Goal: Transaction & Acquisition: Purchase product/service

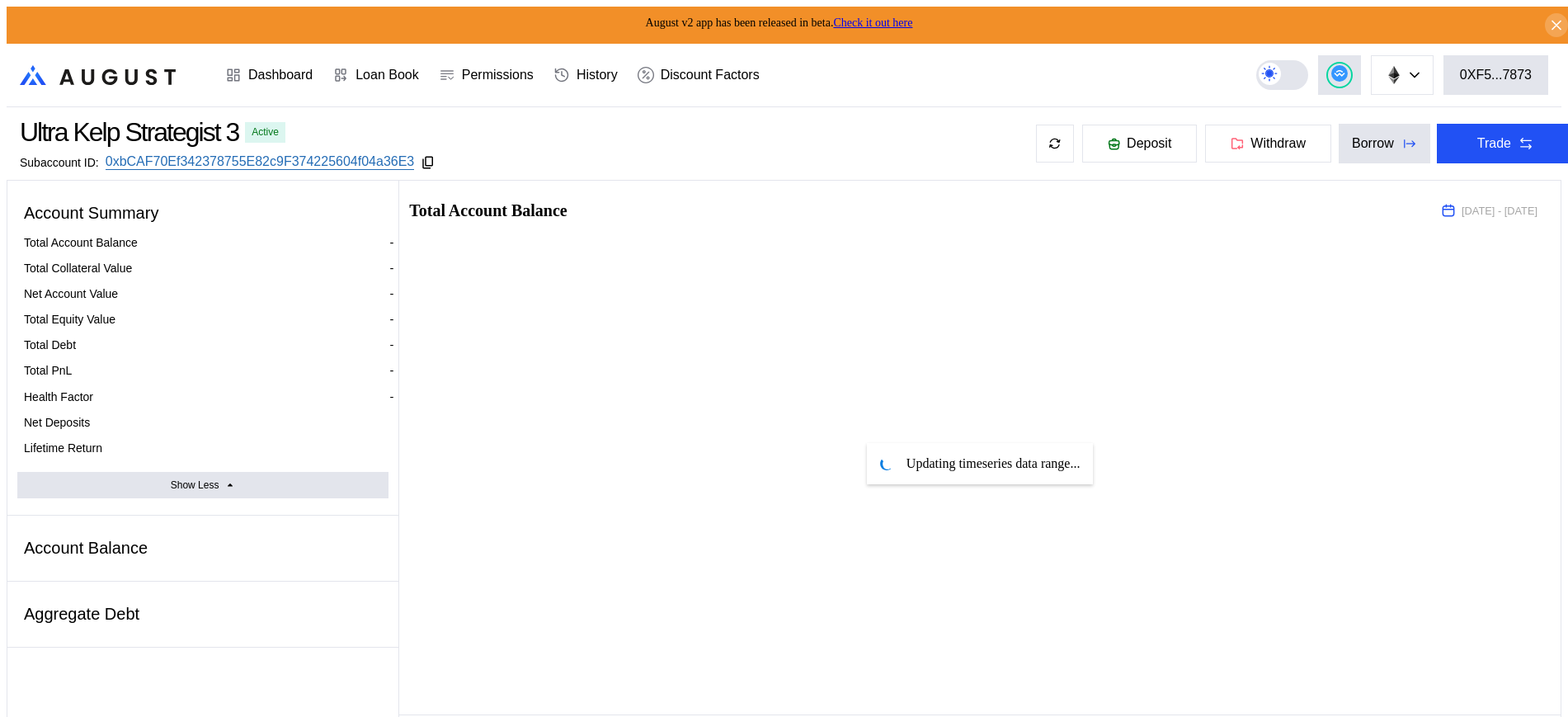
select select "*"
click at [1536, 133] on button "Trade" at bounding box center [1505, 144] width 138 height 39
click at [432, 148] on div "Ultra Kelp Strategist 3 Active Subaccount ID: 0xbCAF70Ef342378755E82c9F37422560…" at bounding box center [227, 144] width 416 height 53
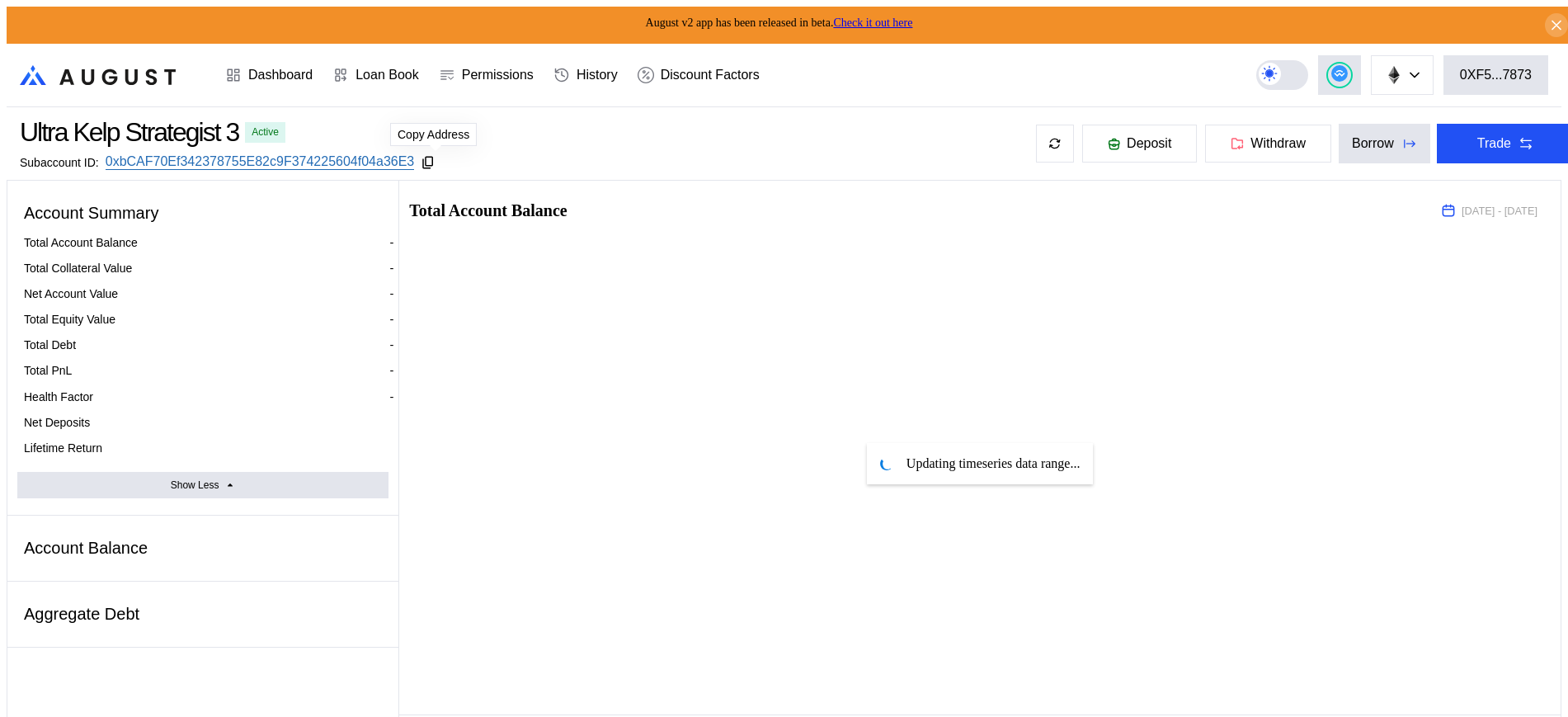
click at [431, 157] on icon at bounding box center [428, 162] width 15 height 15
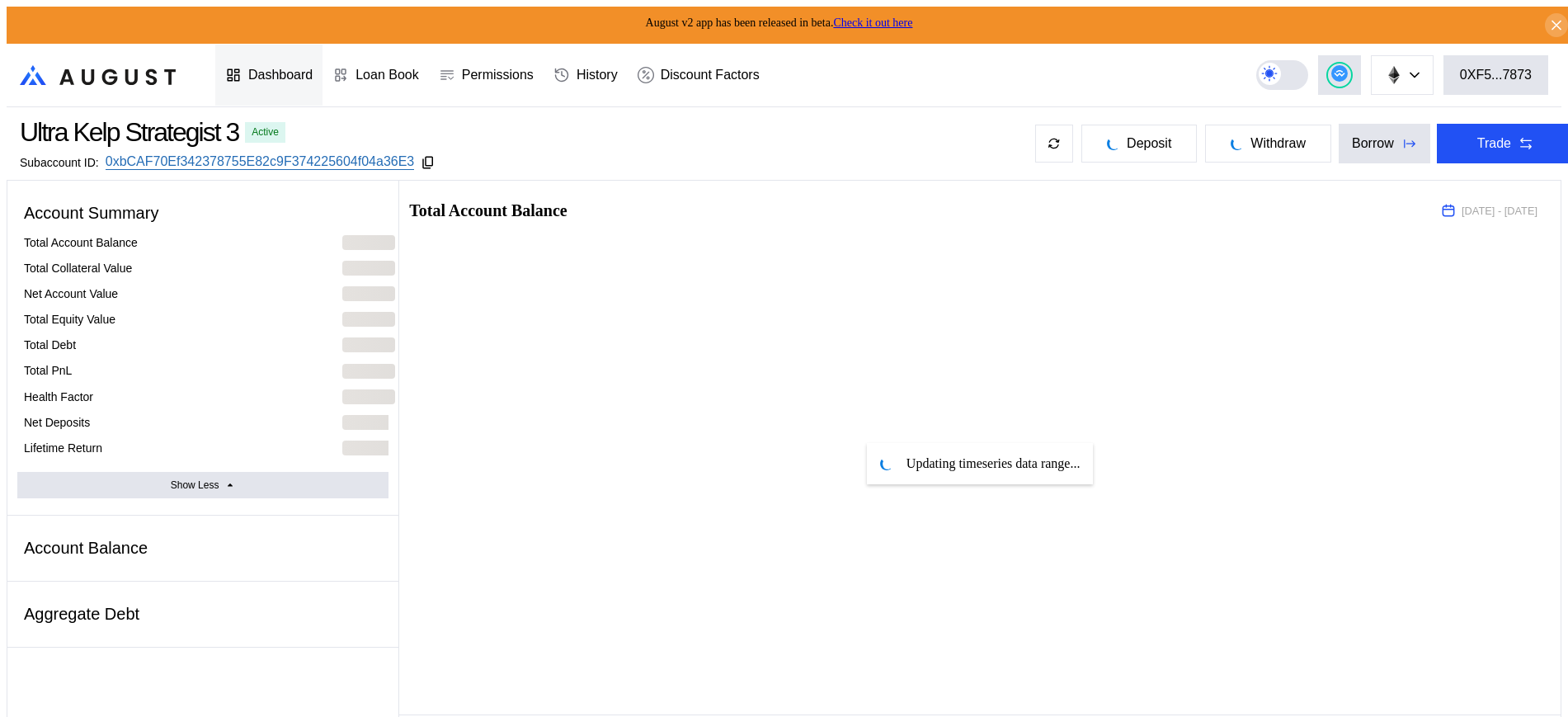
click at [288, 51] on div "Dashboard" at bounding box center [268, 74] width 107 height 61
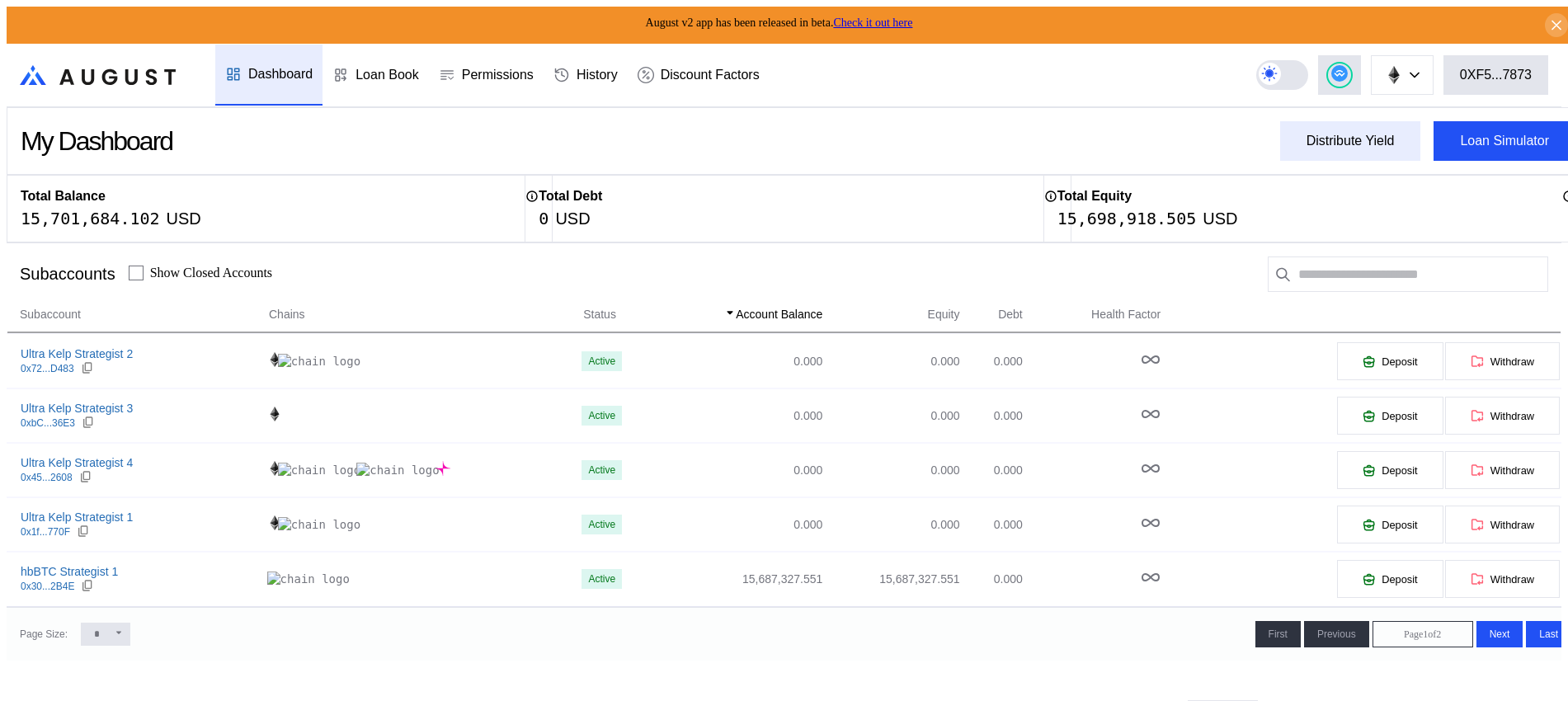
click at [1307, 134] on div "Distribute Yield" at bounding box center [1351, 141] width 88 height 15
type input "**********"
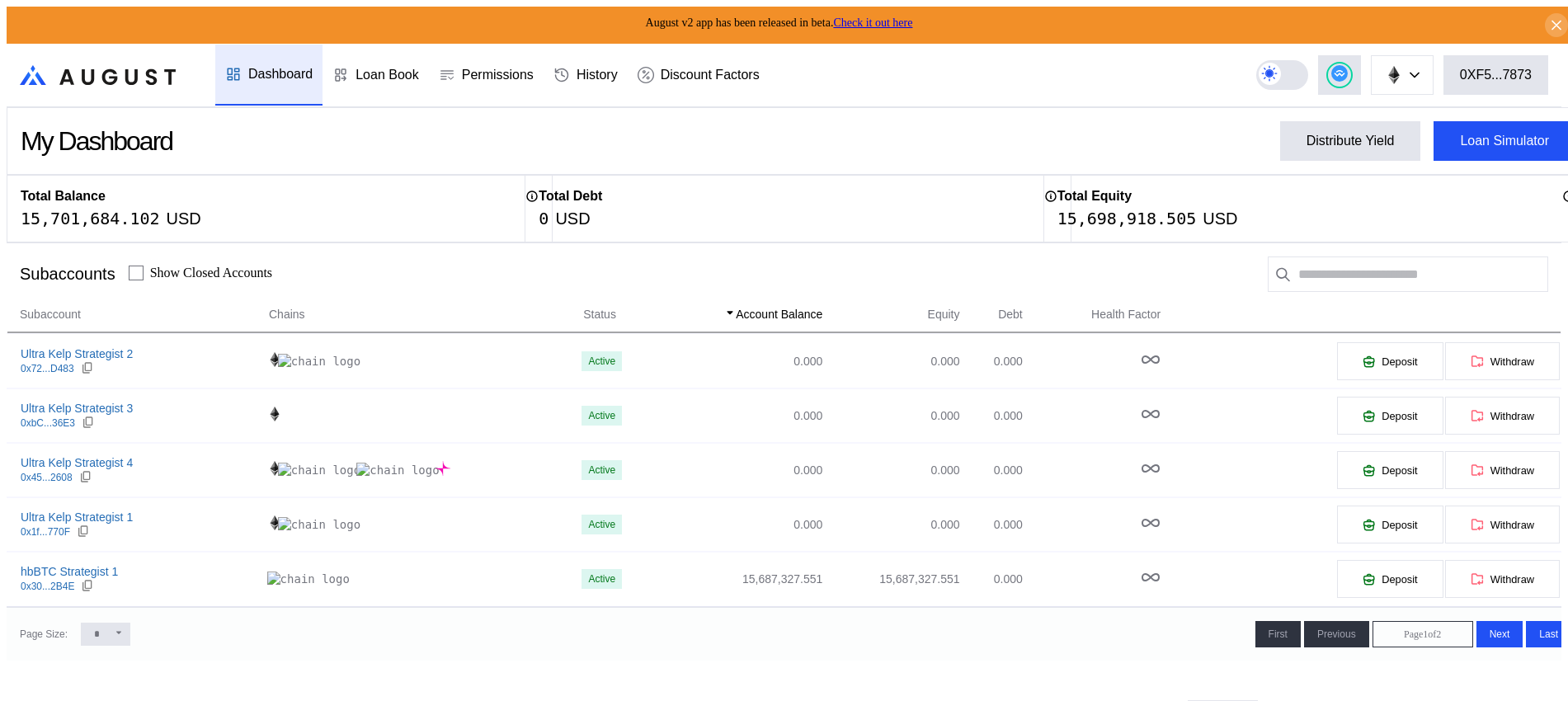
type input "**********"
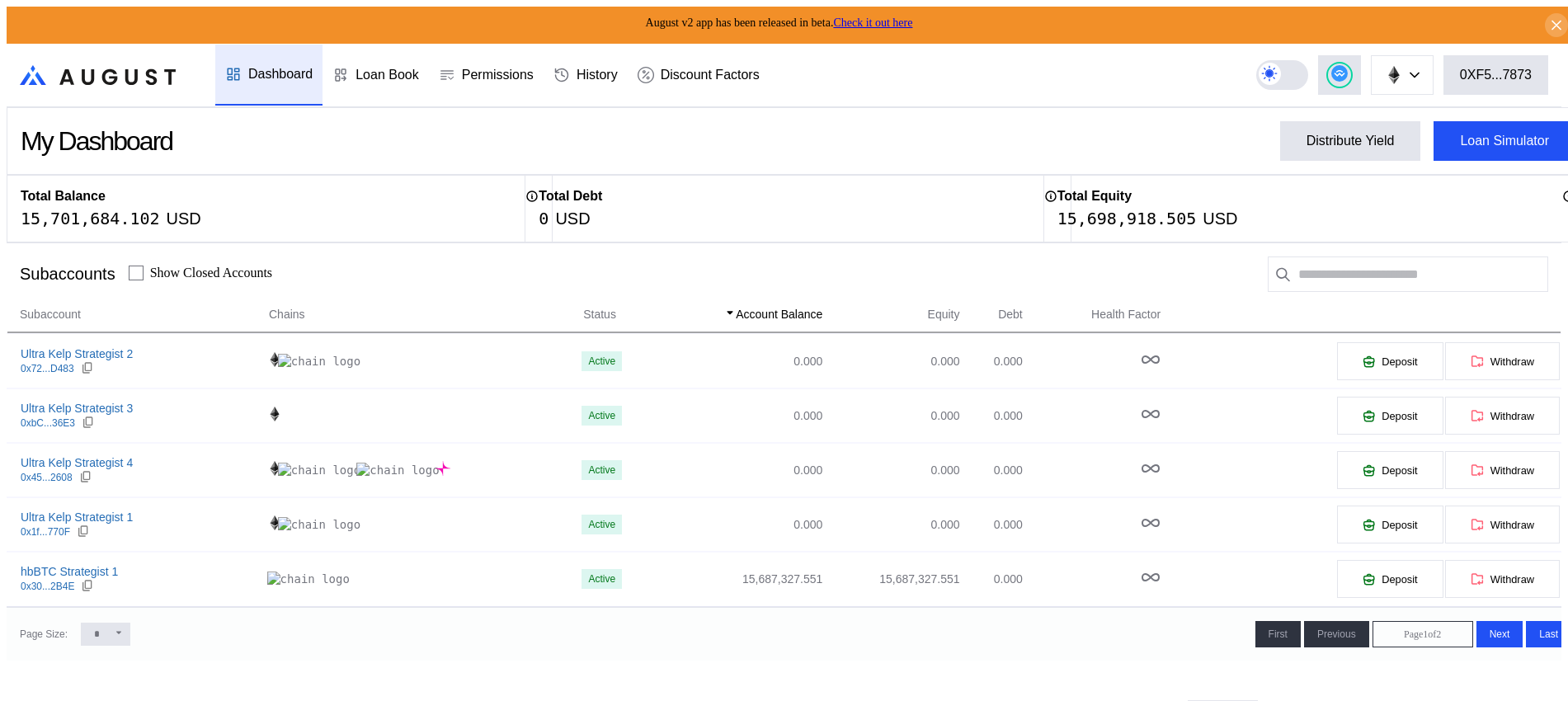
type input "**********"
type input "**"
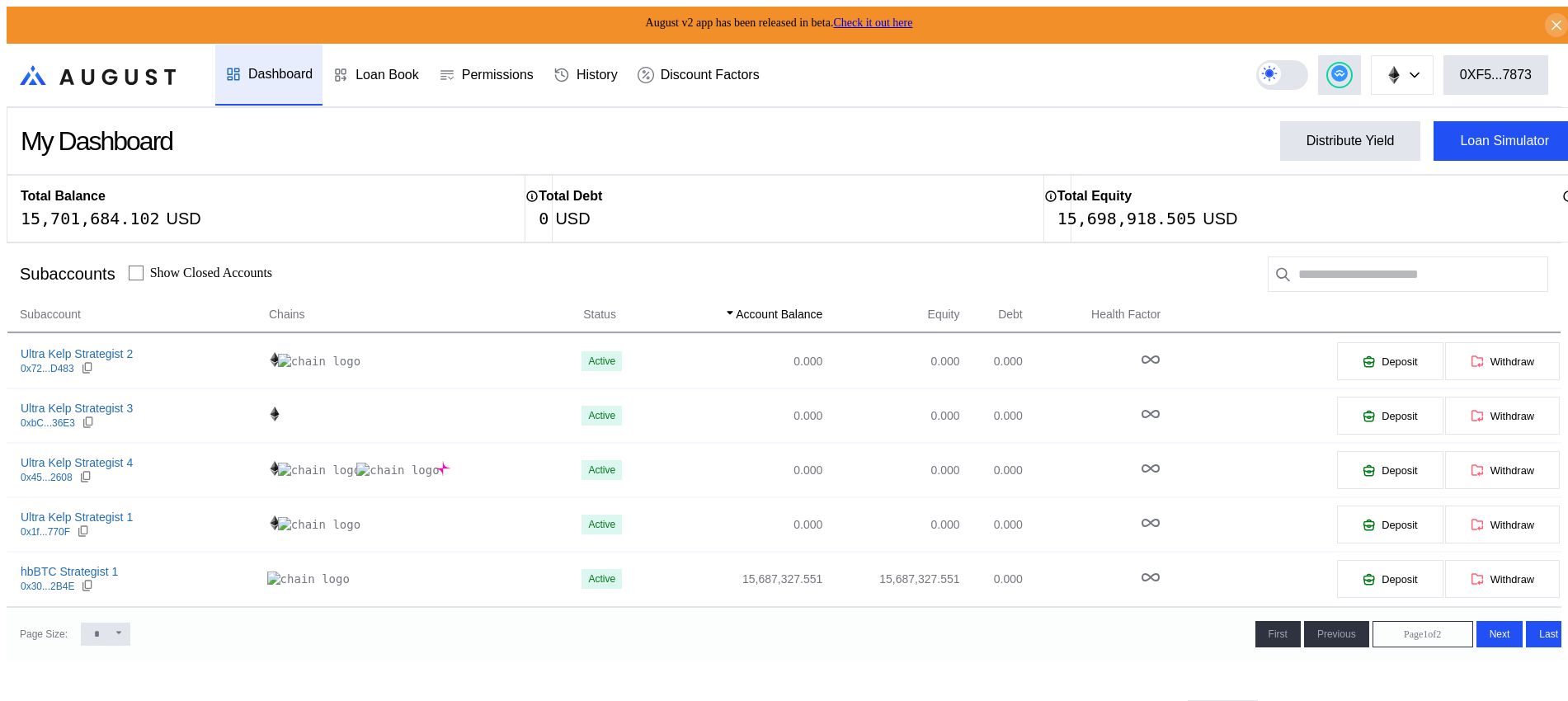
type input "****"
click at [1347, 65] on circle at bounding box center [1340, 73] width 17 height 17
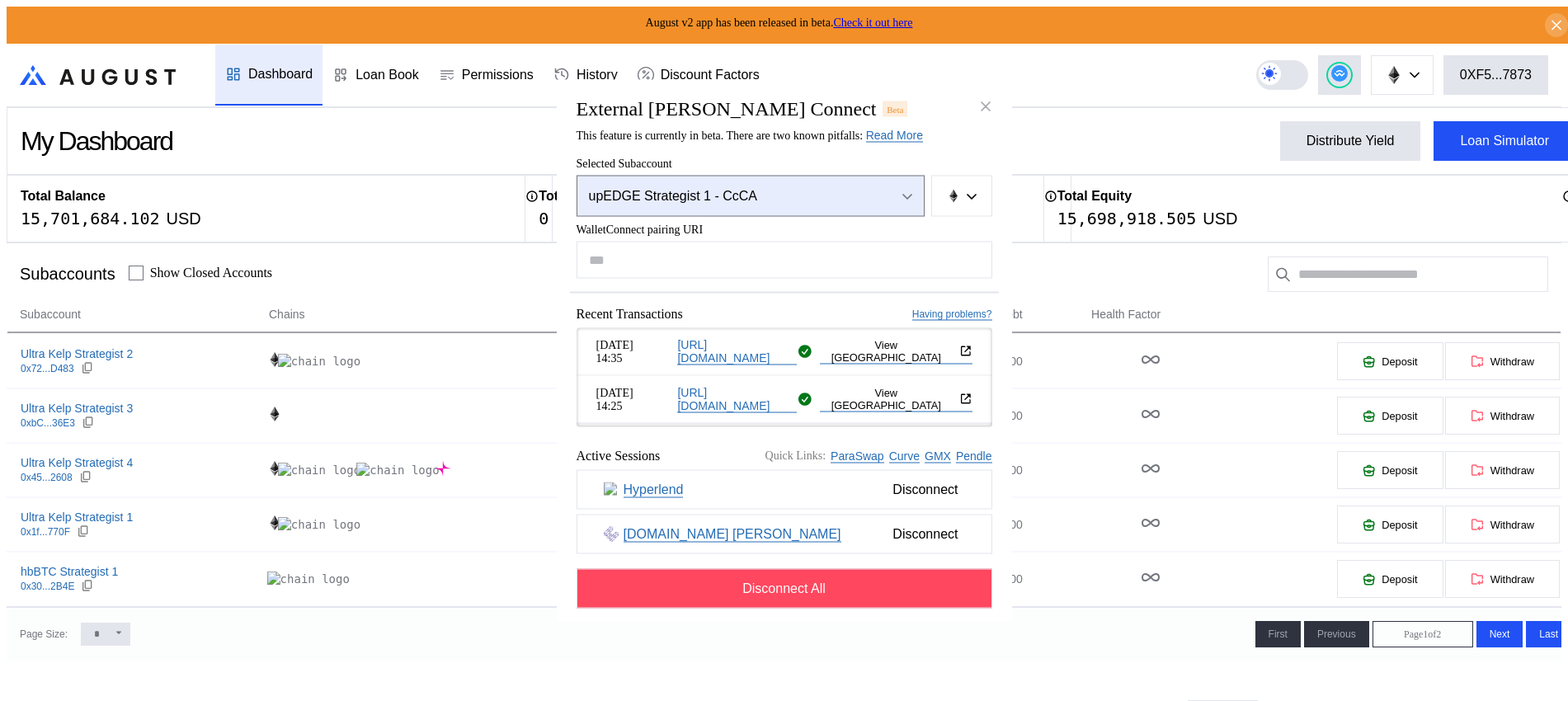
click at [804, 199] on div "upEDGE Strategist 1 - CcCA" at bounding box center [733, 196] width 288 height 15
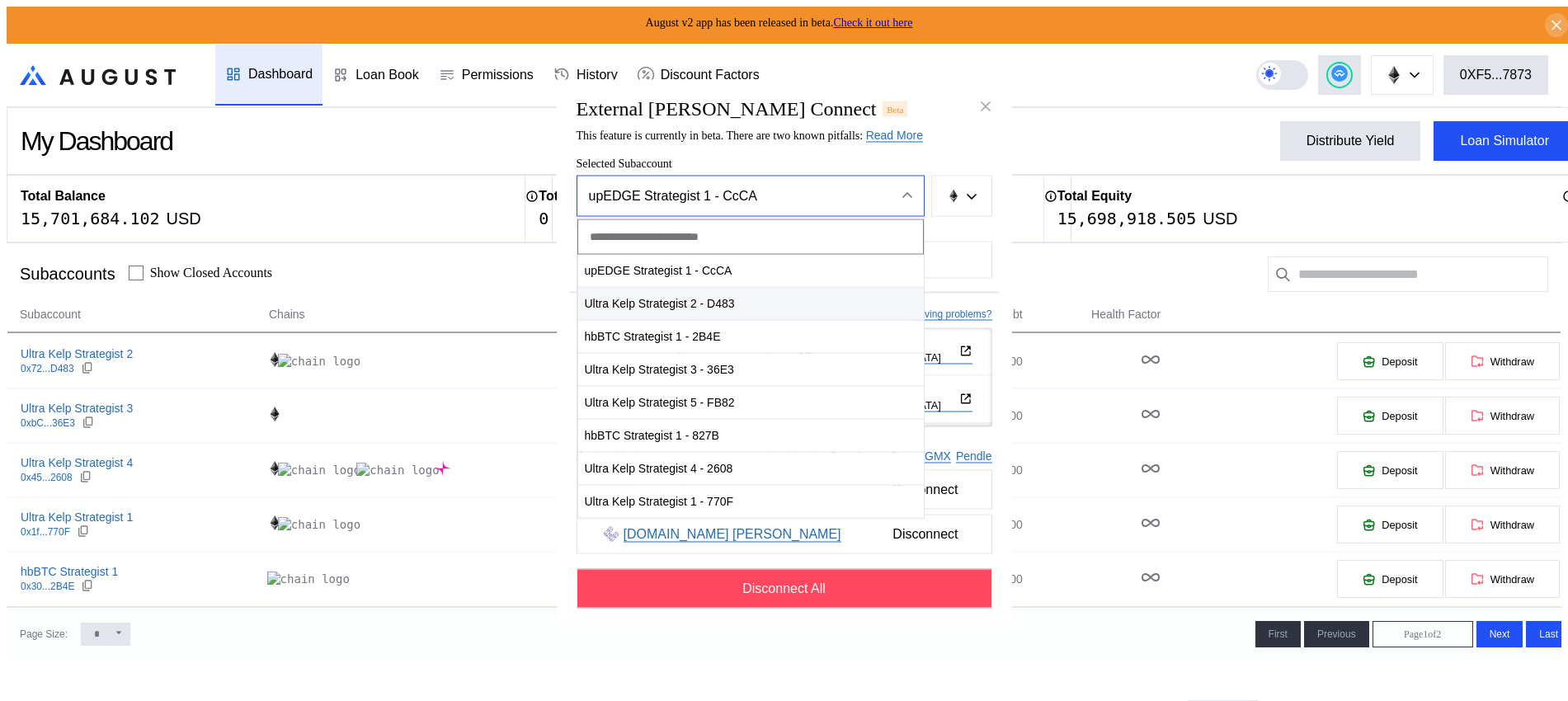
click at [777, 307] on span "Ultra Kelp Strategist 2 - D483" at bounding box center [751, 304] width 345 height 34
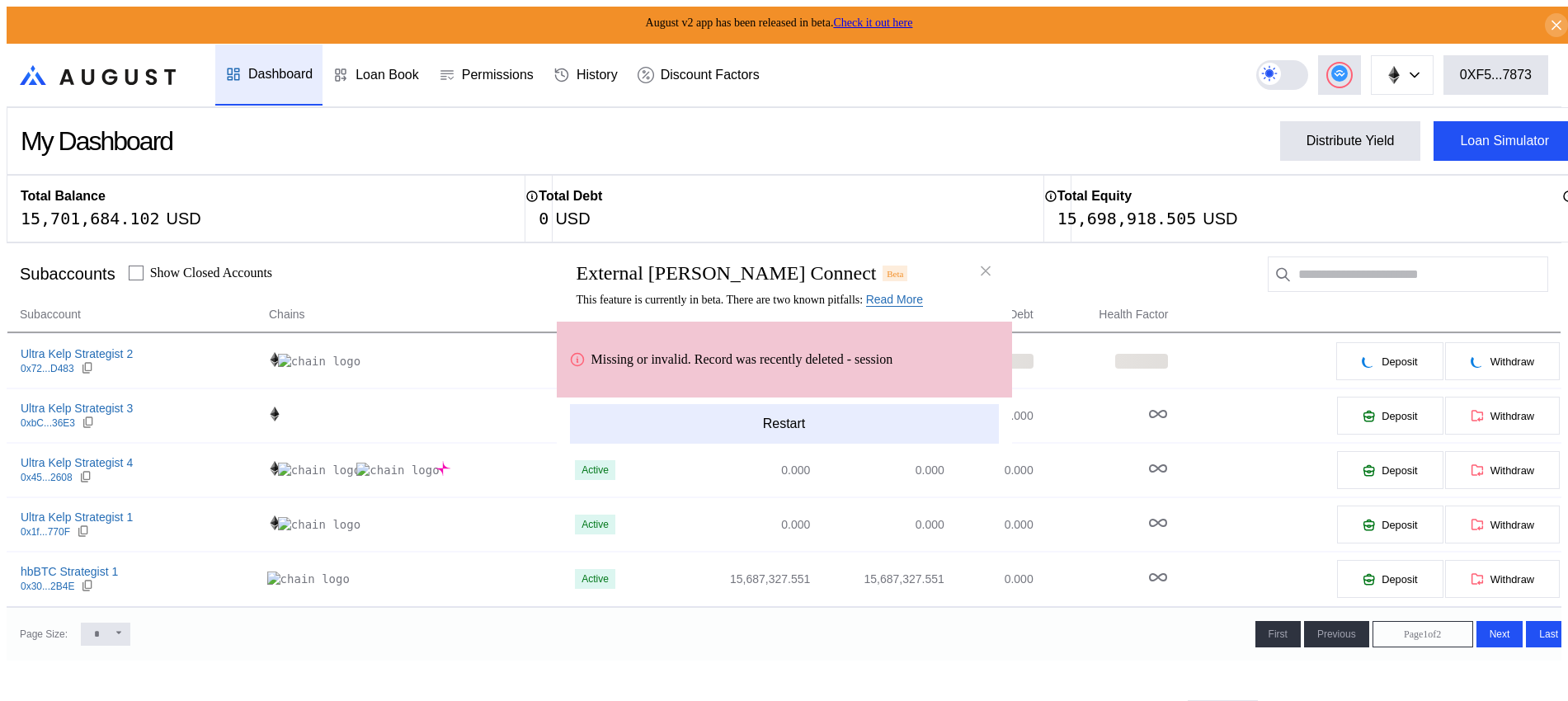
click at [791, 424] on button "Restart" at bounding box center [784, 424] width 429 height 39
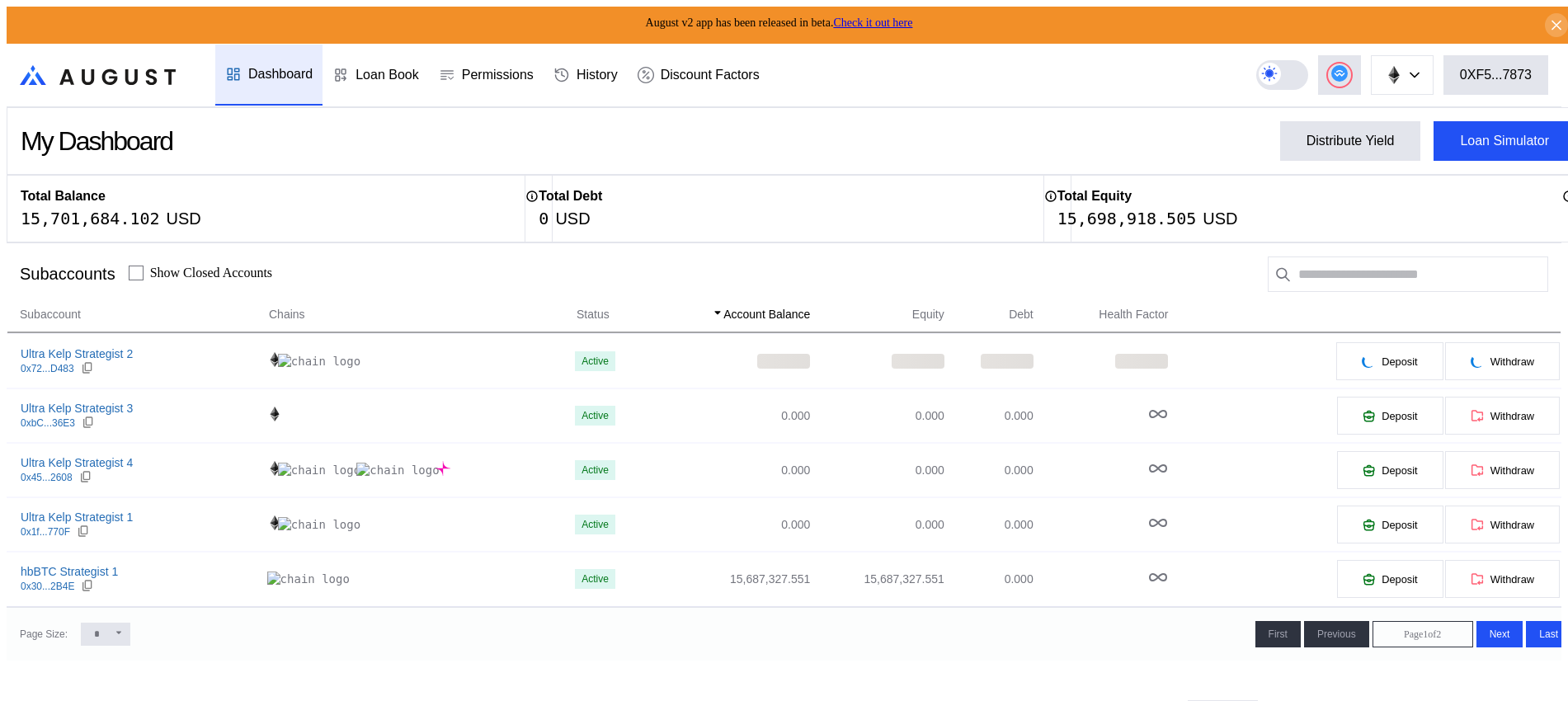
click at [1372, 55] on div "Avalanche Ethereum Arbitrum One Polygon Base BNB Smart Chain Scroll Linea OP Ma…" at bounding box center [1408, 75] width 305 height 39
click at [1408, 79] on button at bounding box center [1402, 75] width 63 height 39
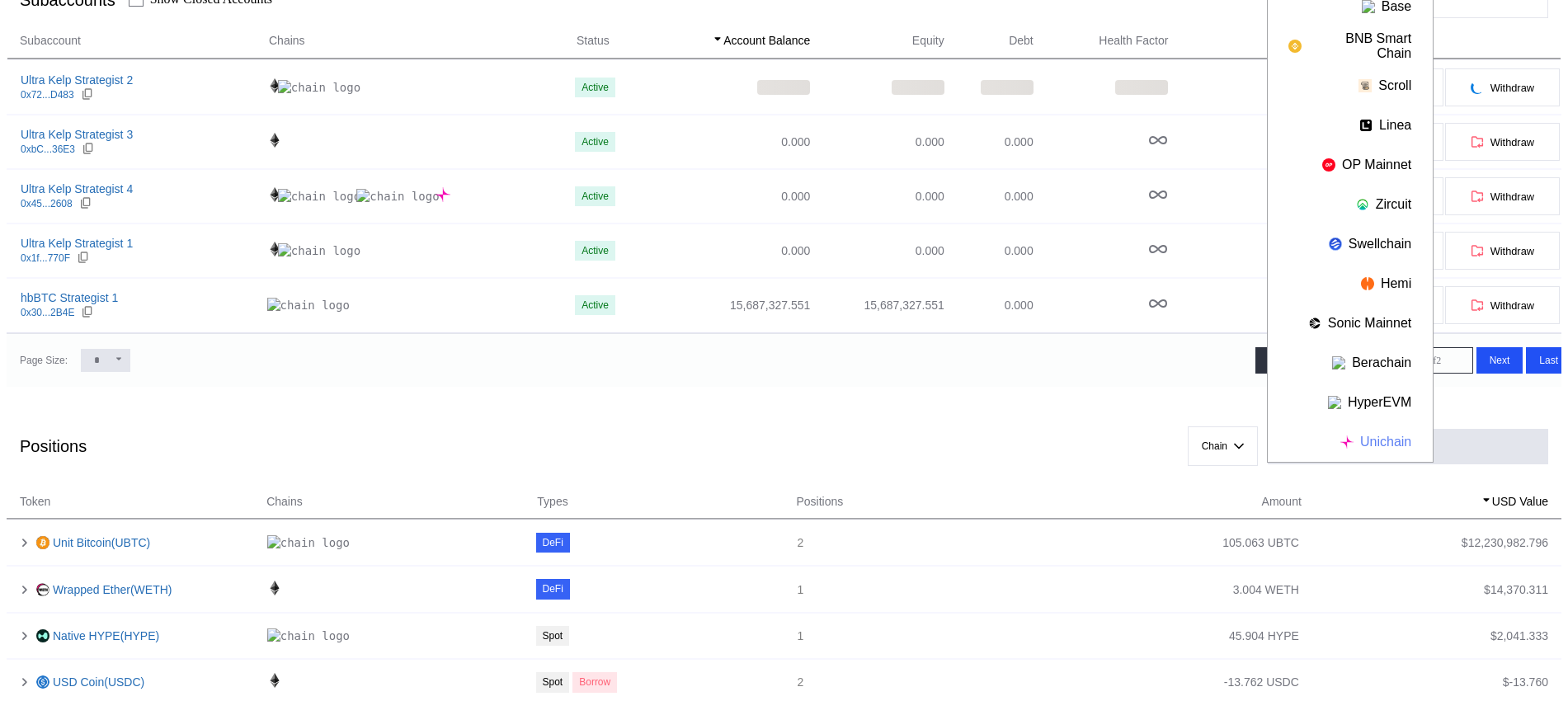
scroll to position [310, 0]
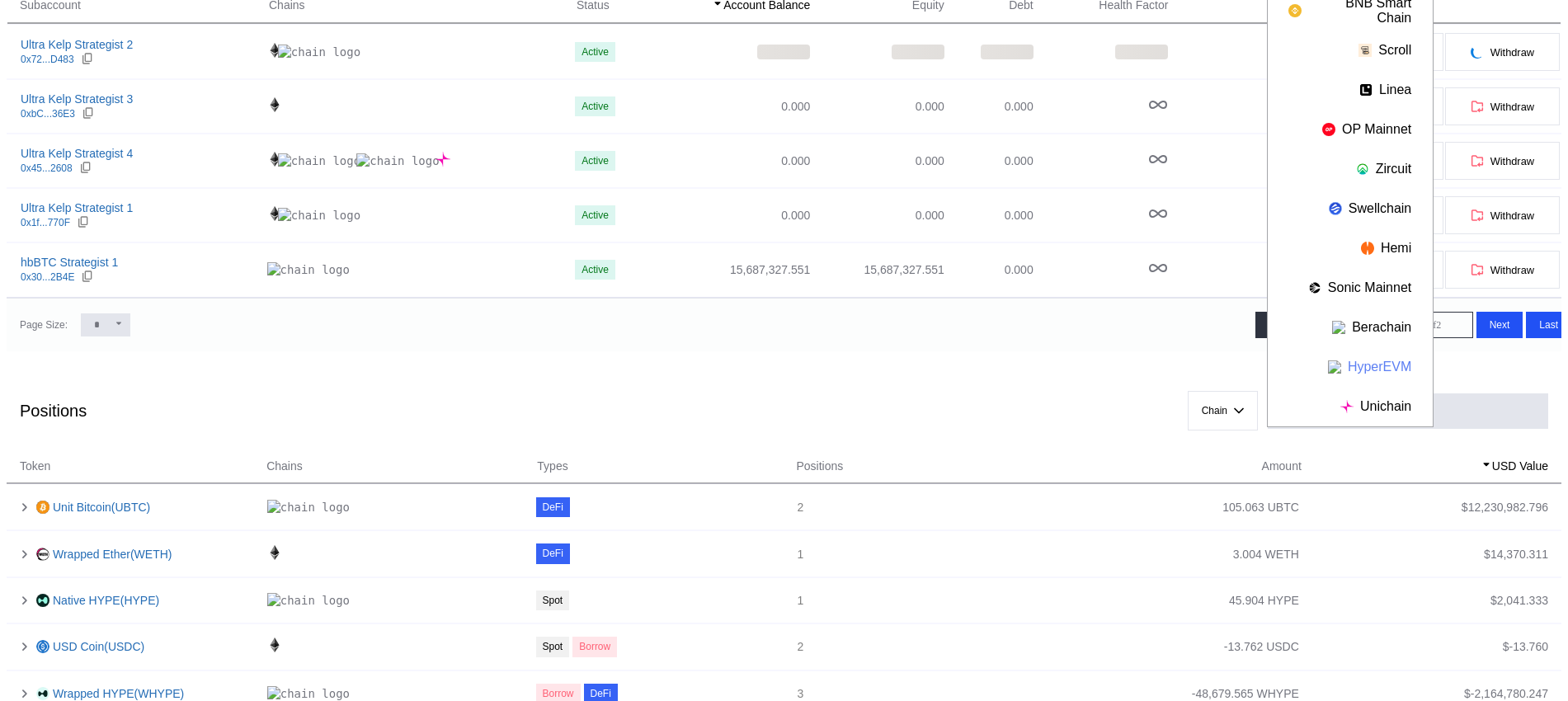
click at [1388, 360] on button "HyperEVM" at bounding box center [1350, 367] width 165 height 39
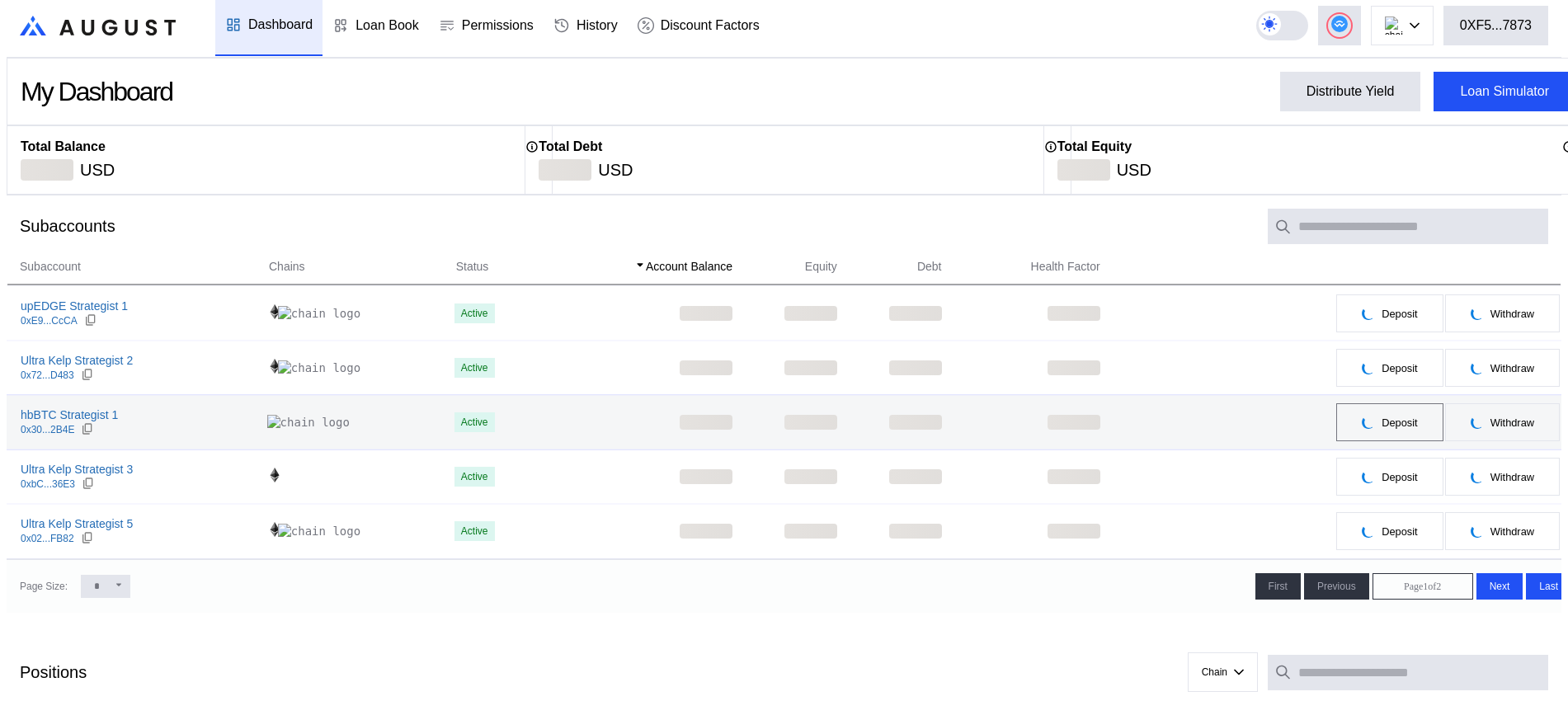
scroll to position [0, 0]
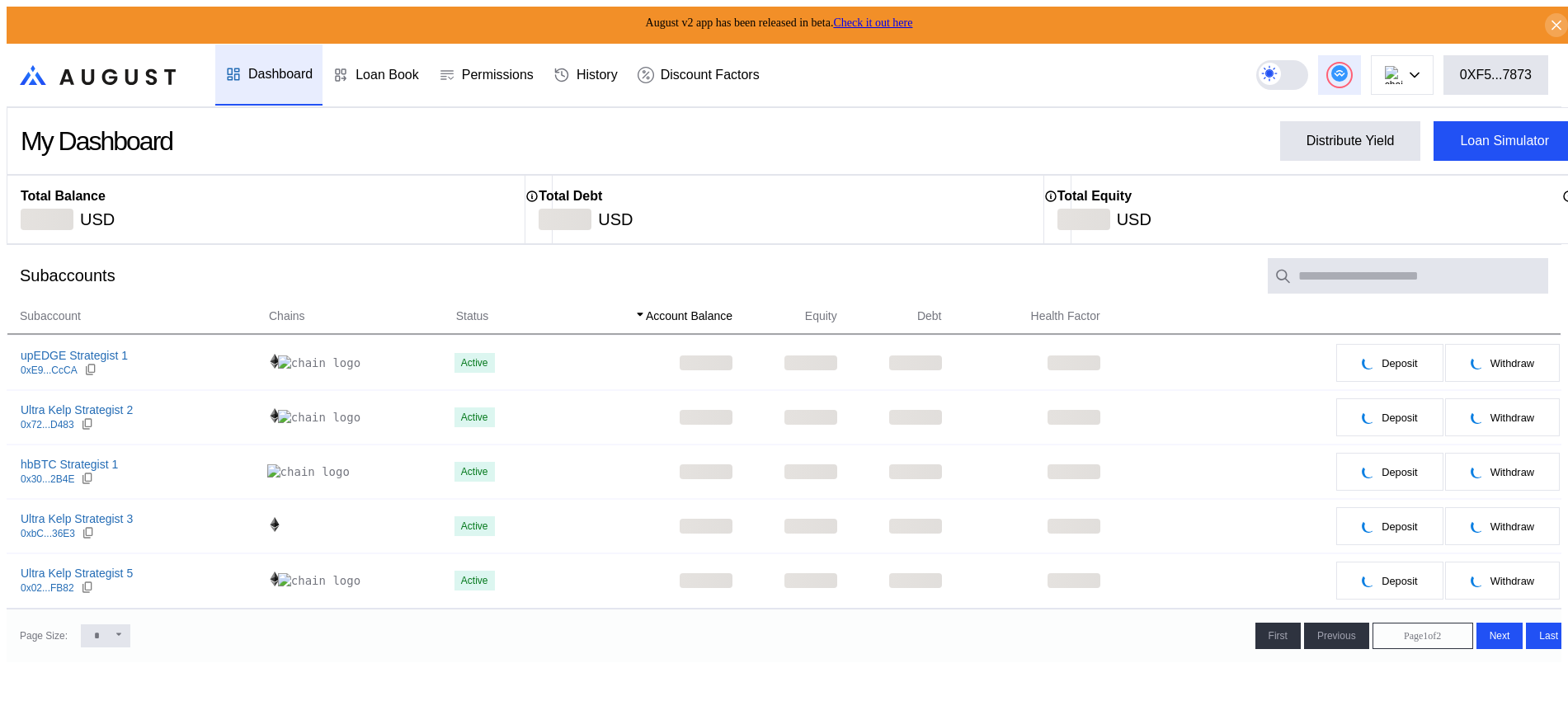
click at [1351, 69] on div at bounding box center [1339, 75] width 23 height 23
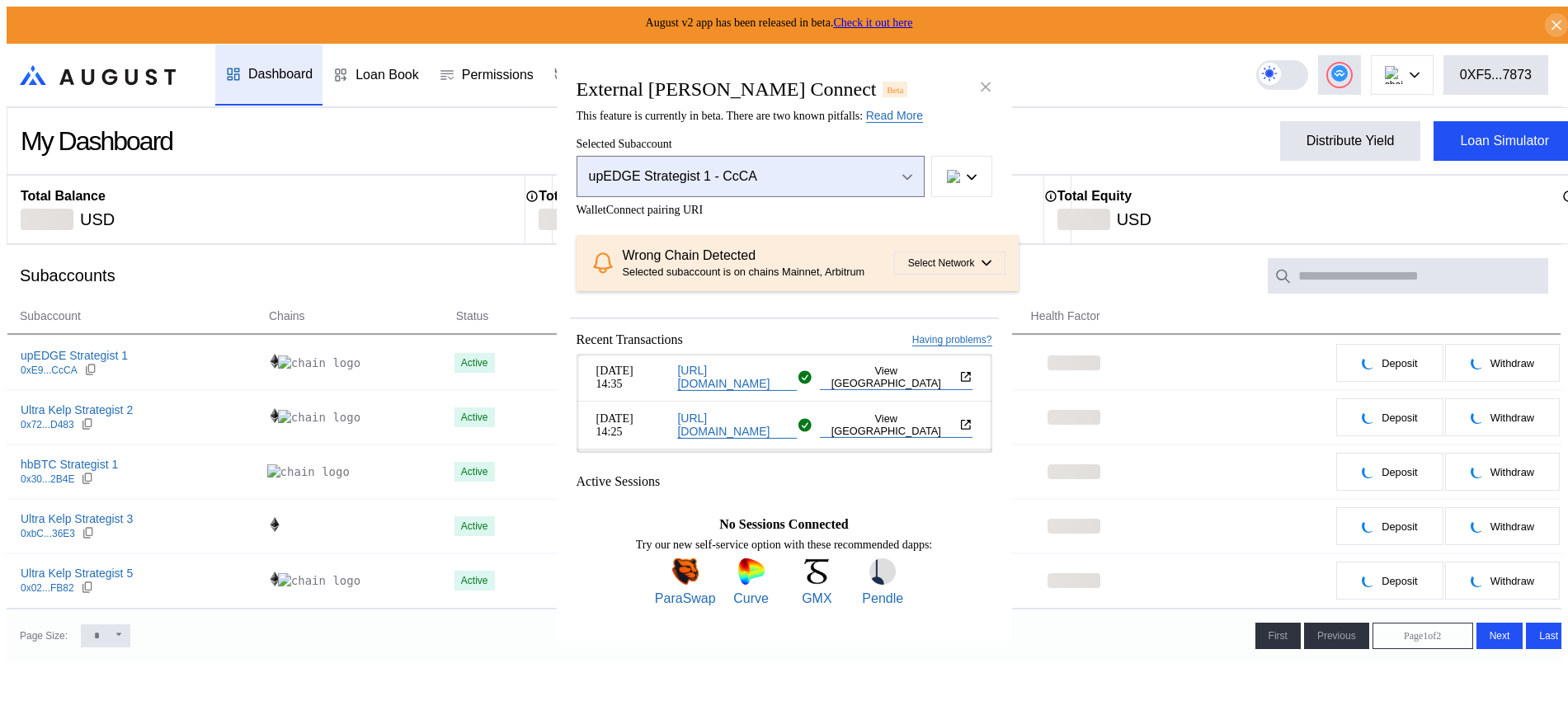
click at [761, 178] on button "upEDGE Strategist 1 - CcCA" at bounding box center [751, 176] width 348 height 41
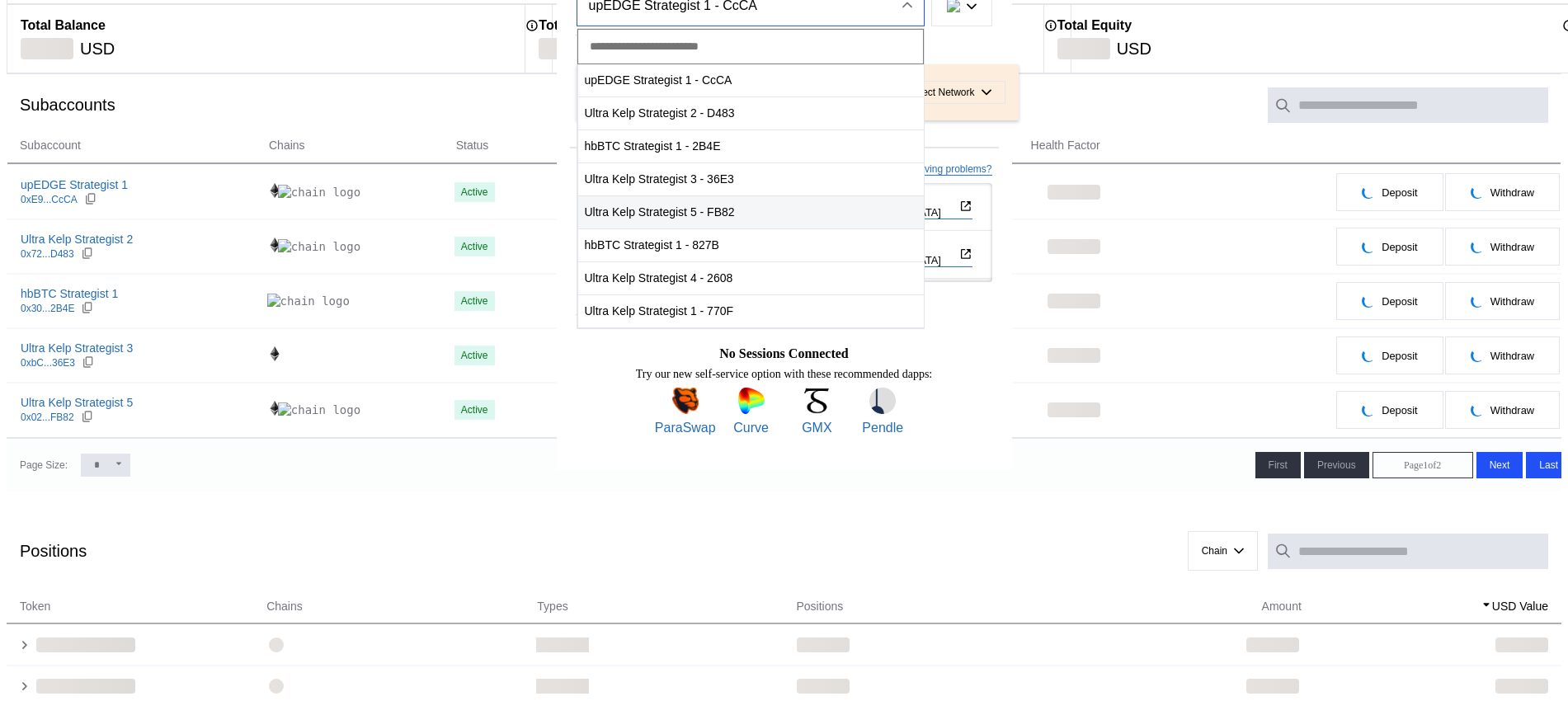
scroll to position [206, 0]
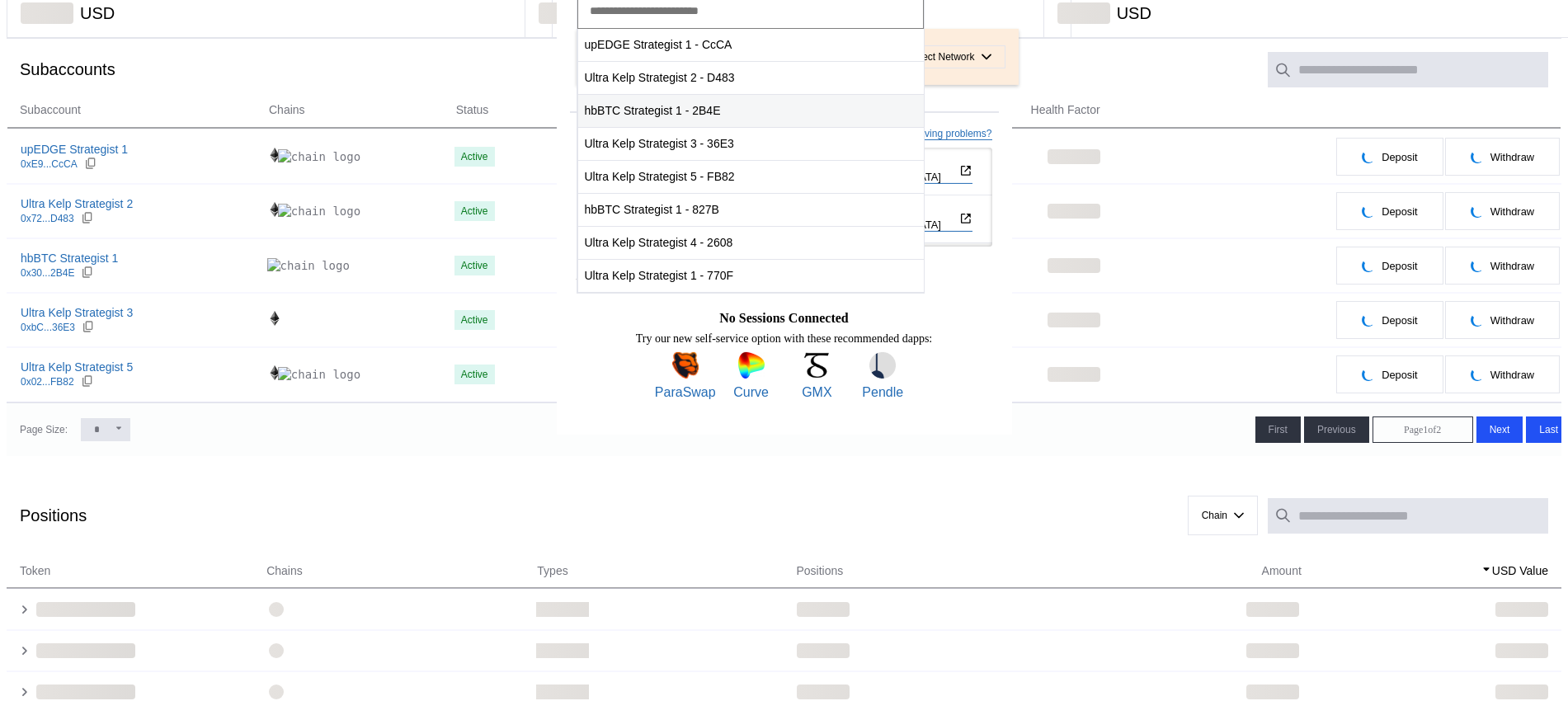
click at [754, 128] on span "hbBTC Strategist 1 - 2B4E" at bounding box center [751, 111] width 345 height 34
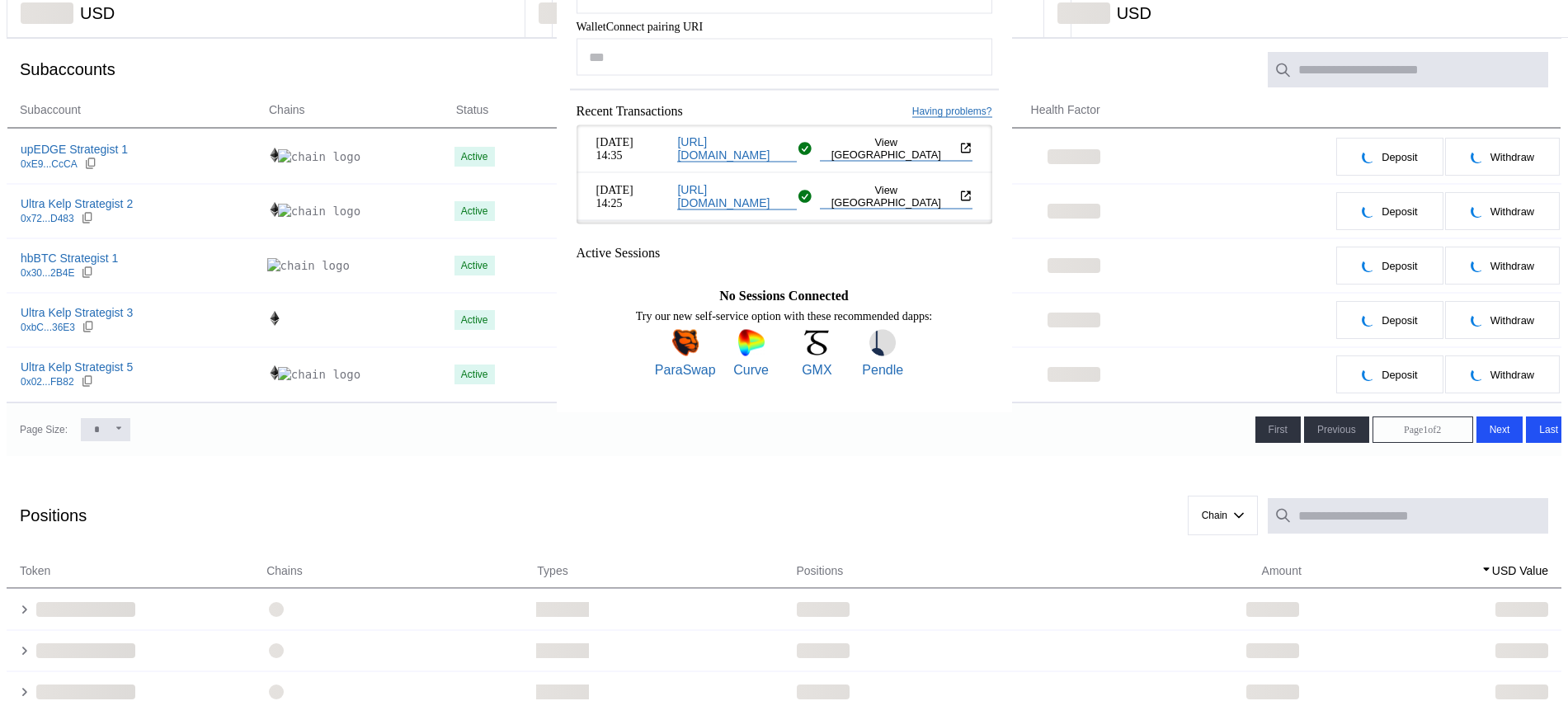
type input "**********"
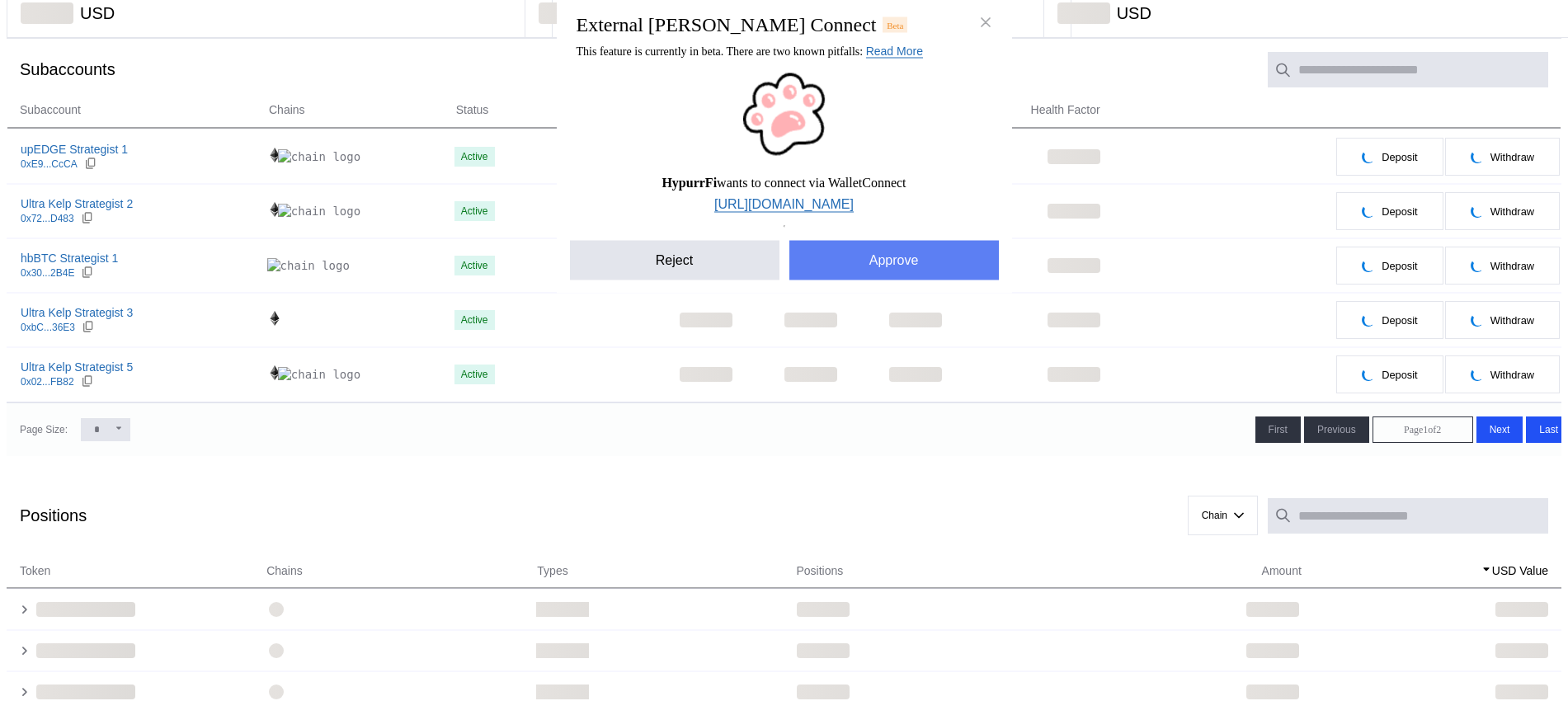
click at [808, 281] on button "Approve" at bounding box center [893, 261] width 209 height 39
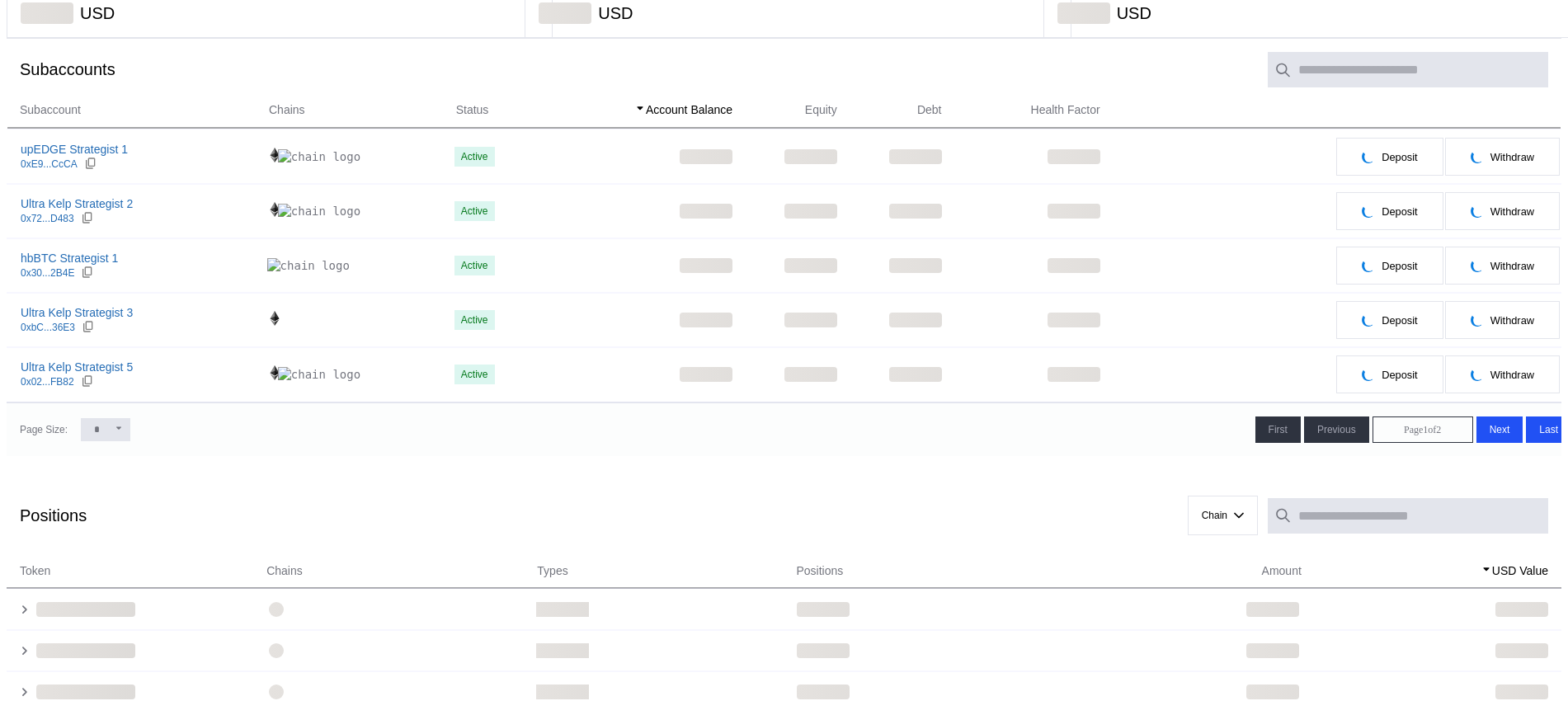
scroll to position [0, 0]
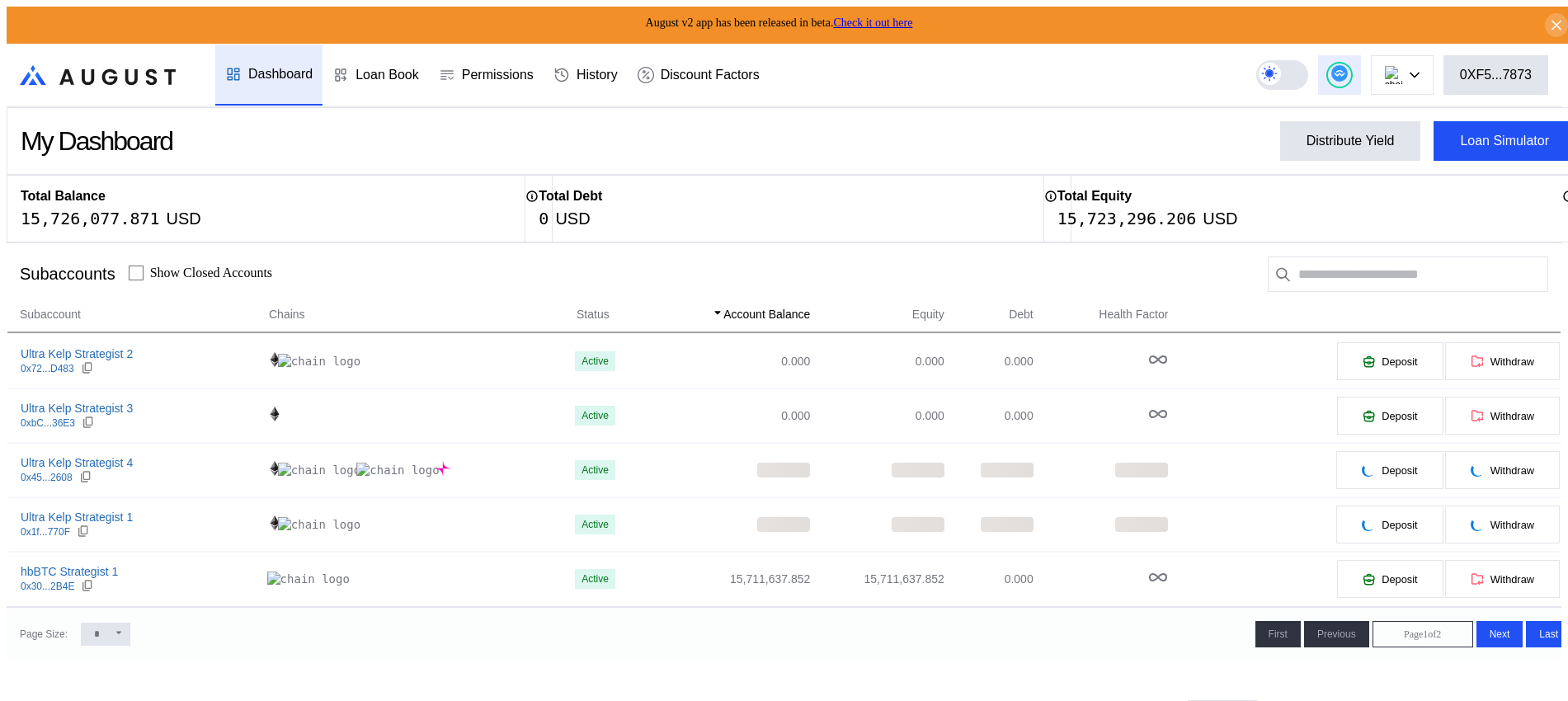
click at [1362, 71] on button at bounding box center [1340, 75] width 43 height 39
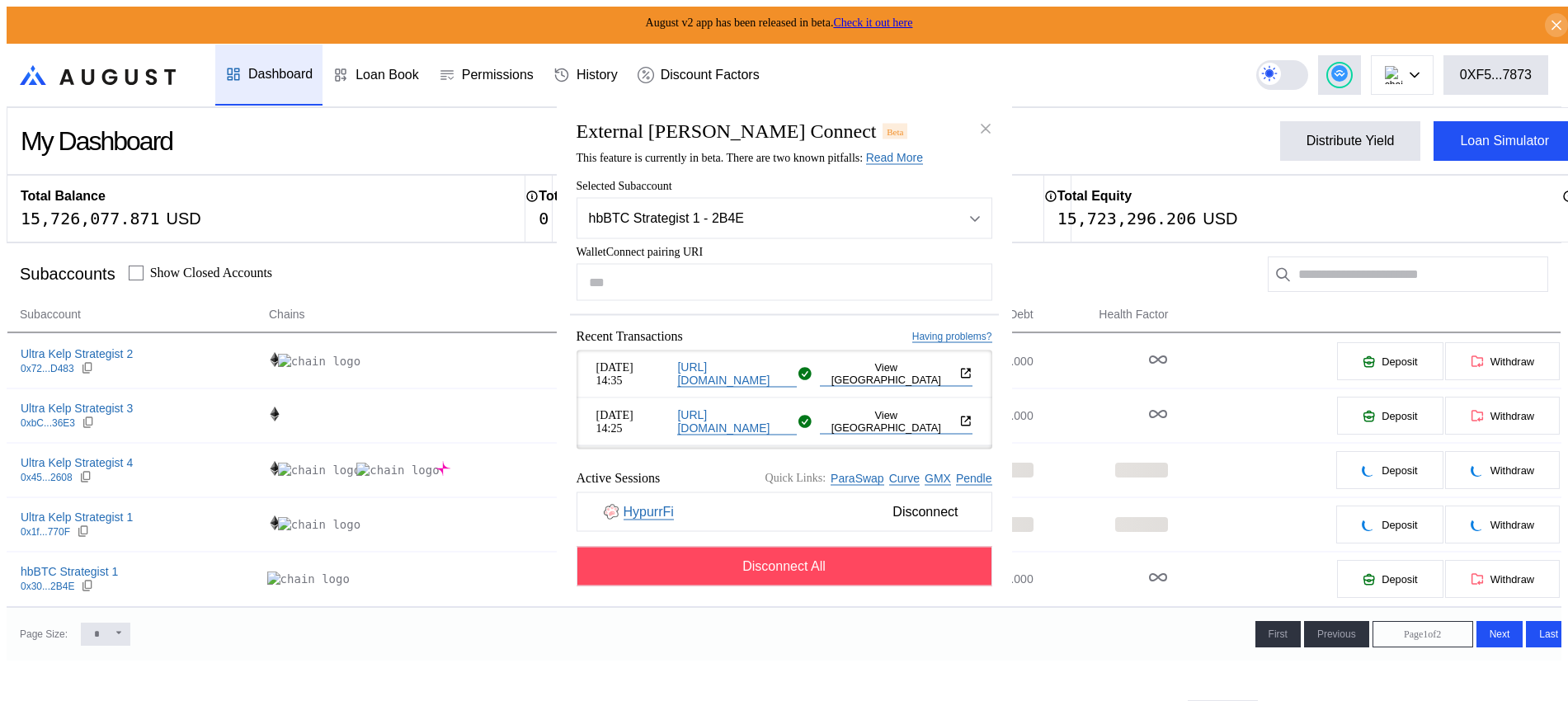
type input "**********"
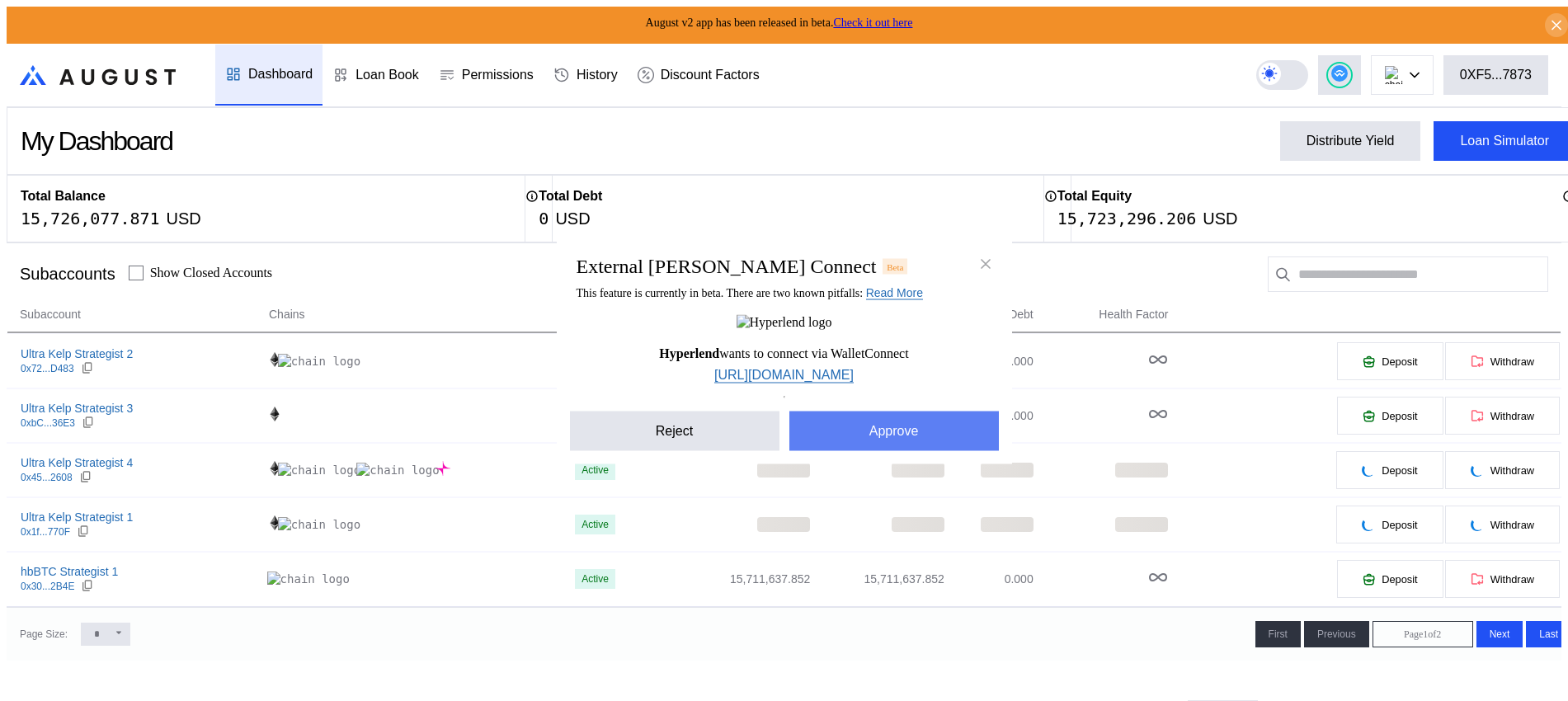
click at [842, 421] on button "Approve" at bounding box center [893, 432] width 209 height 39
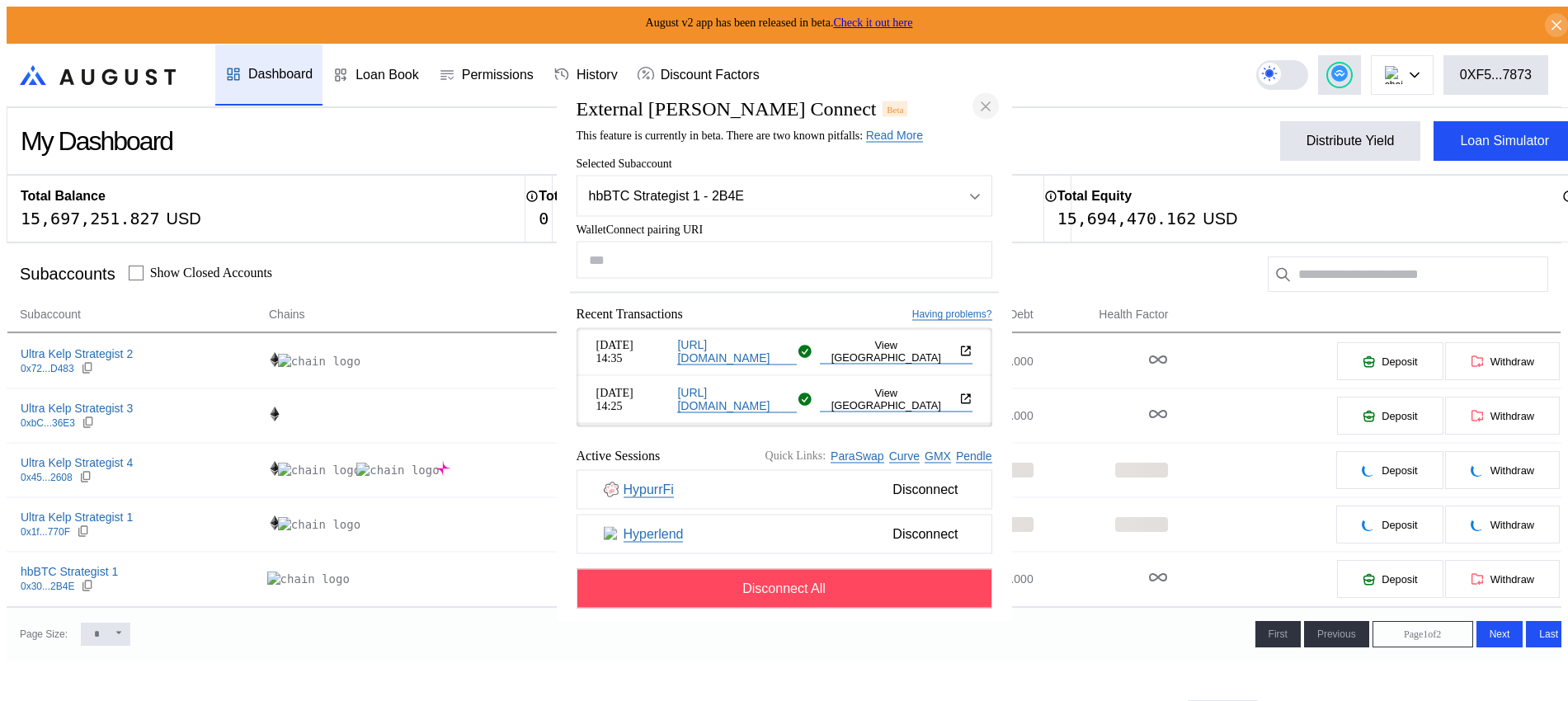
click at [993, 98] on icon "close modal" at bounding box center [986, 106] width 17 height 17
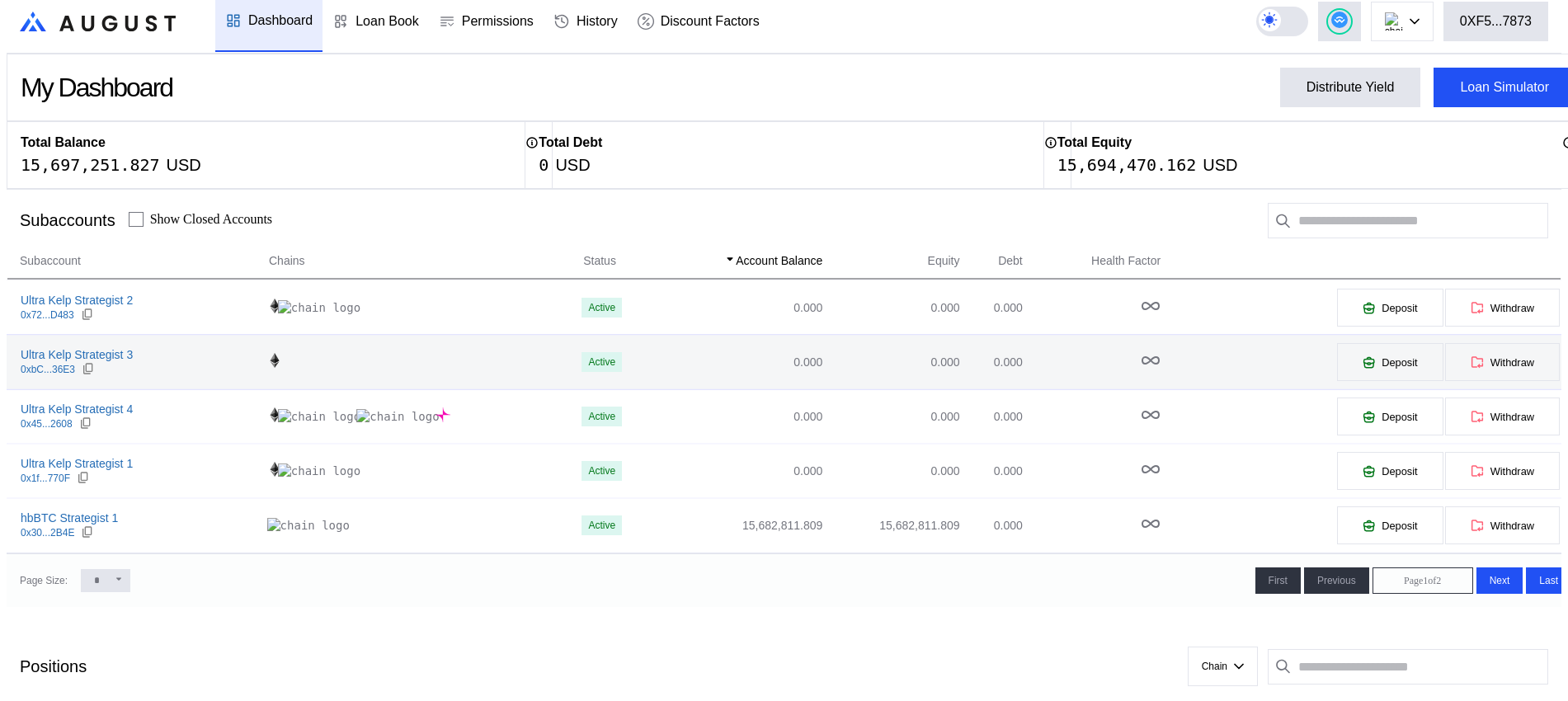
scroll to position [103, 0]
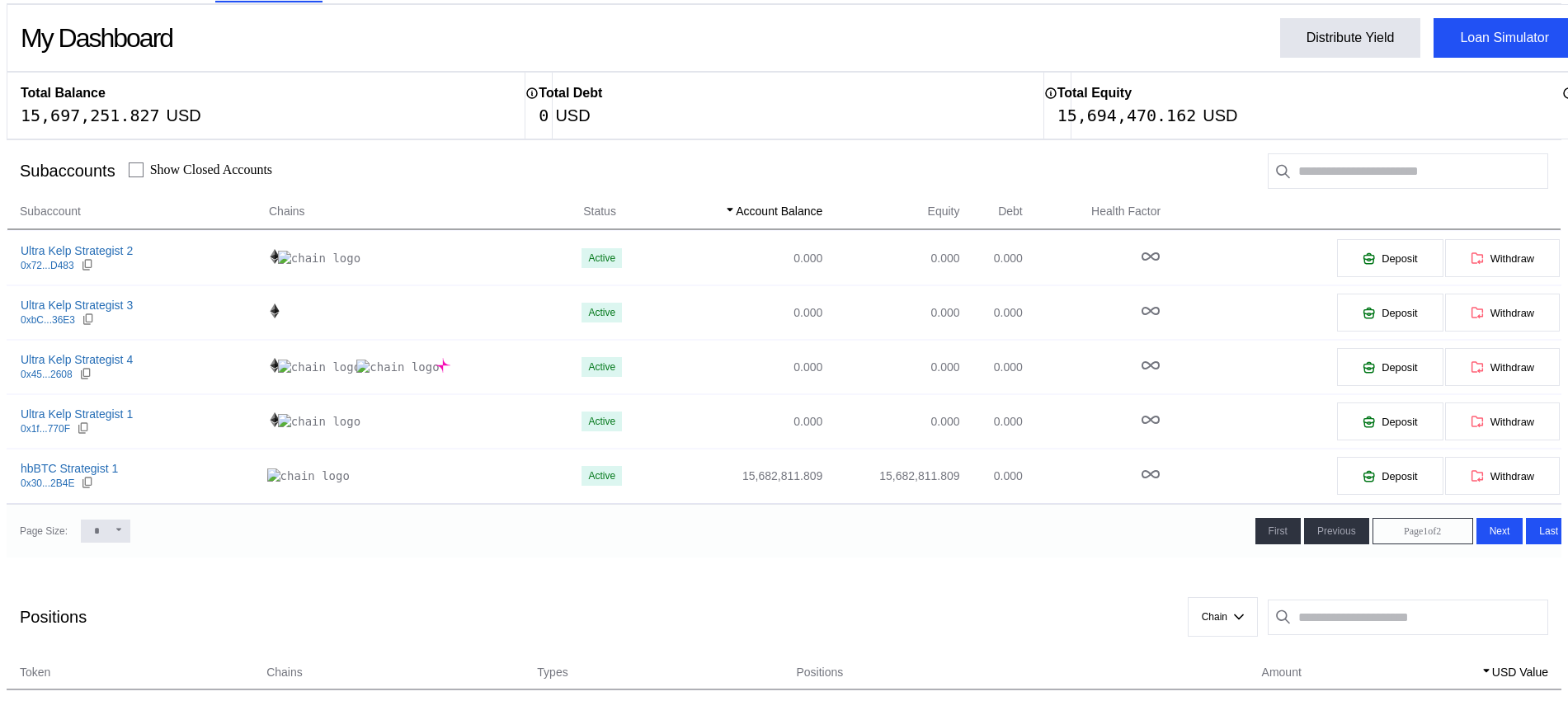
drag, startPoint x: 122, startPoint y: 516, endPoint x: 114, endPoint y: 526, distance: 12.8
click at [122, 517] on div "Page Size: * ** ** First << Previous < Page 1 of 2 Next > Last >>" at bounding box center [797, 530] width 1581 height 53
click at [114, 531] on icon at bounding box center [118, 529] width 10 height 10
click at [116, 529] on icon at bounding box center [118, 530] width 5 height 3
click at [114, 531] on select "* ** **" at bounding box center [105, 531] width 50 height 23
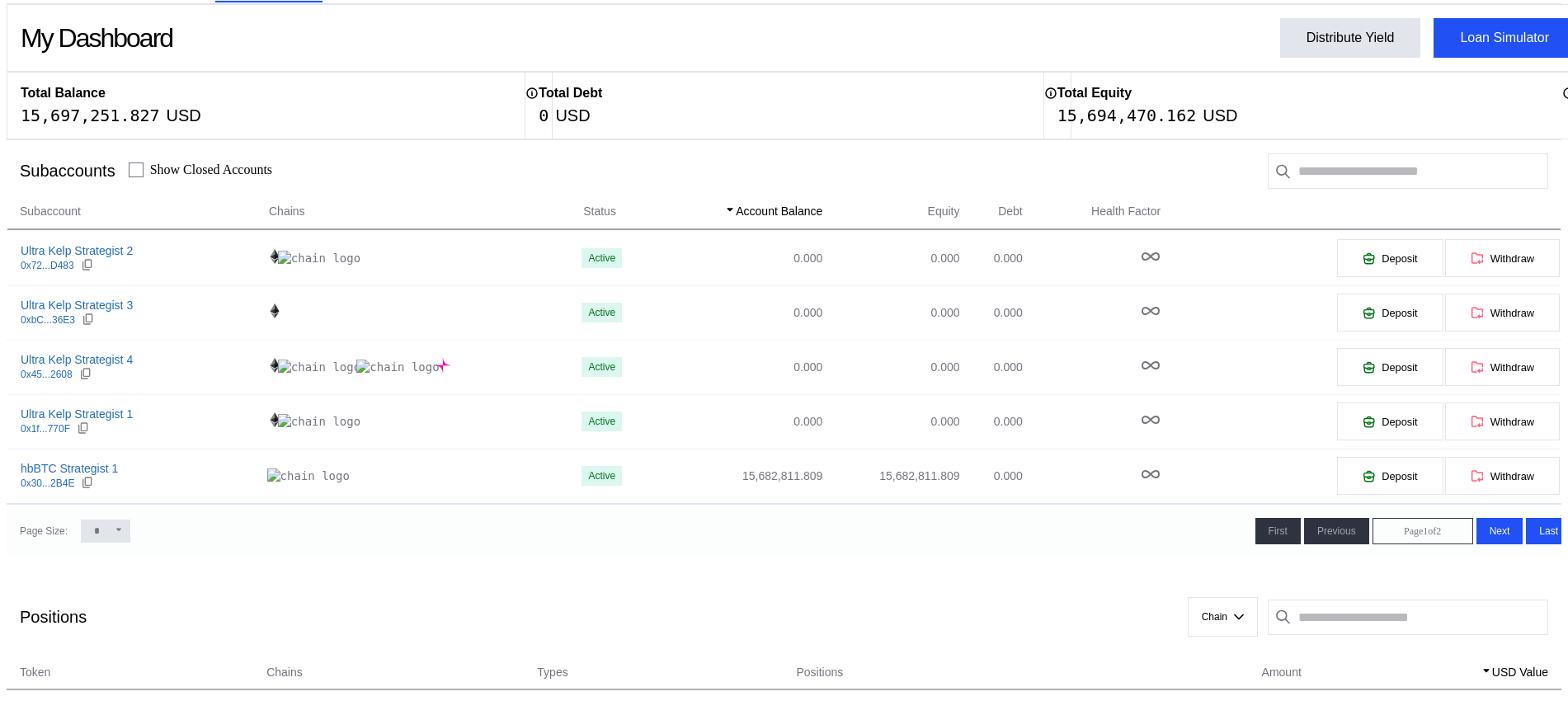
select select "**"
click at [81, 542] on select "* ** **" at bounding box center [105, 531] width 50 height 23
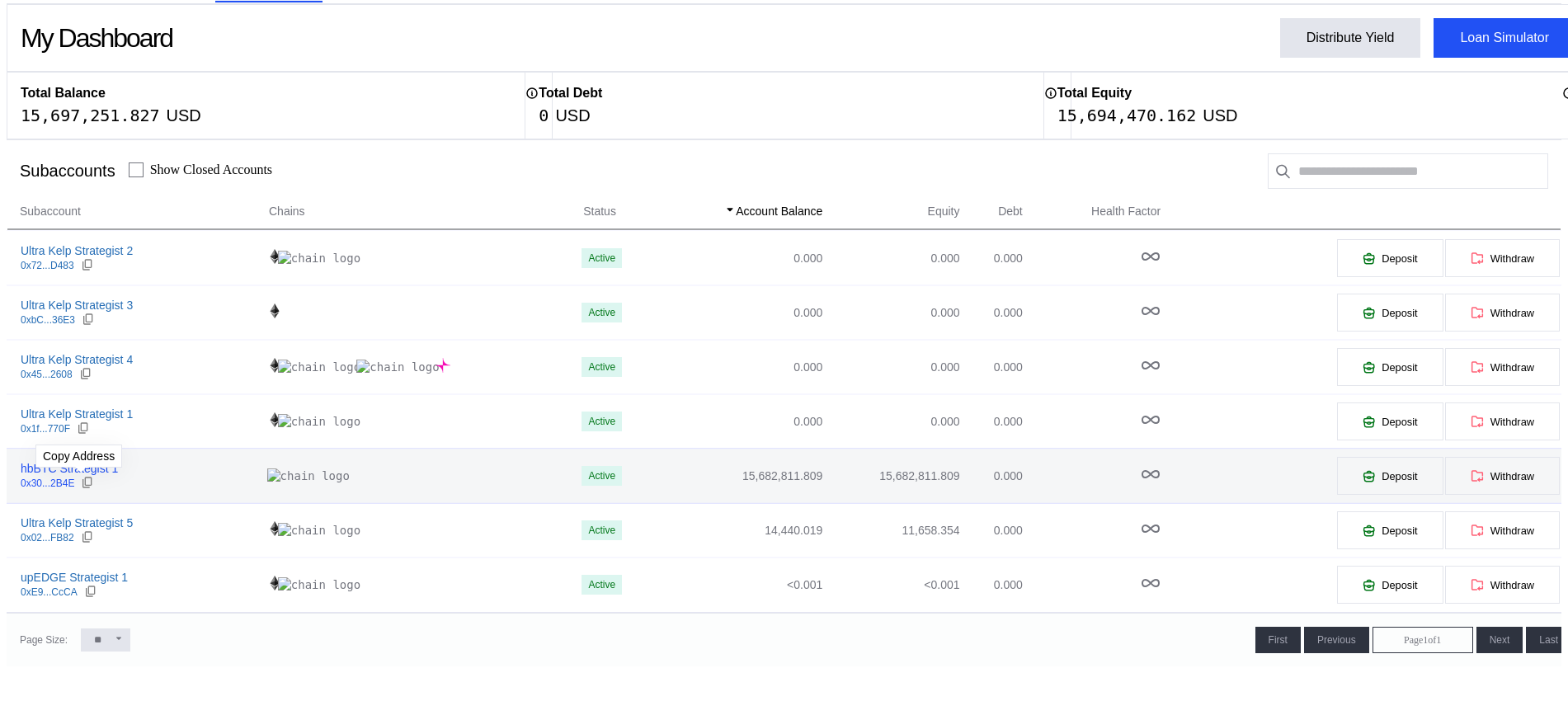
click at [84, 483] on icon at bounding box center [87, 482] width 13 height 13
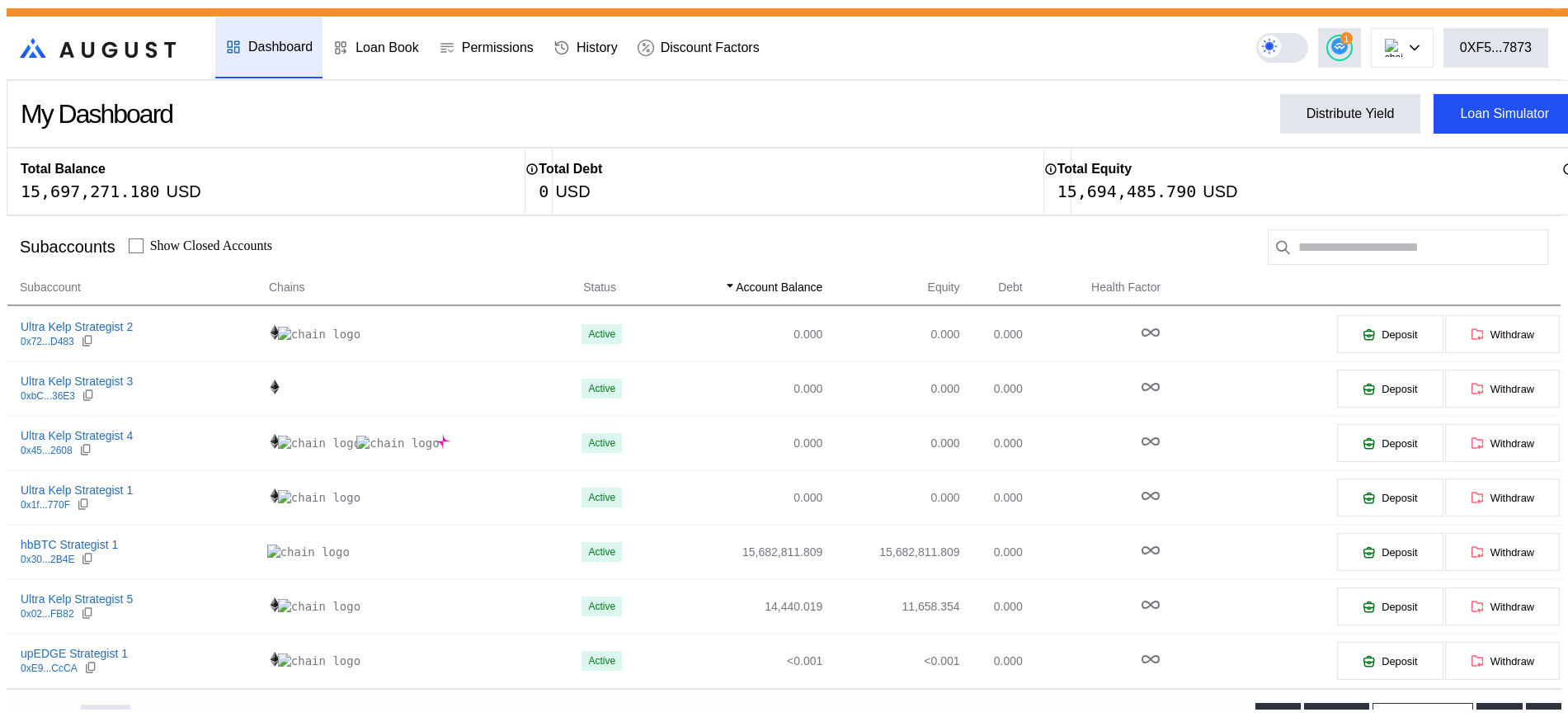
scroll to position [0, 0]
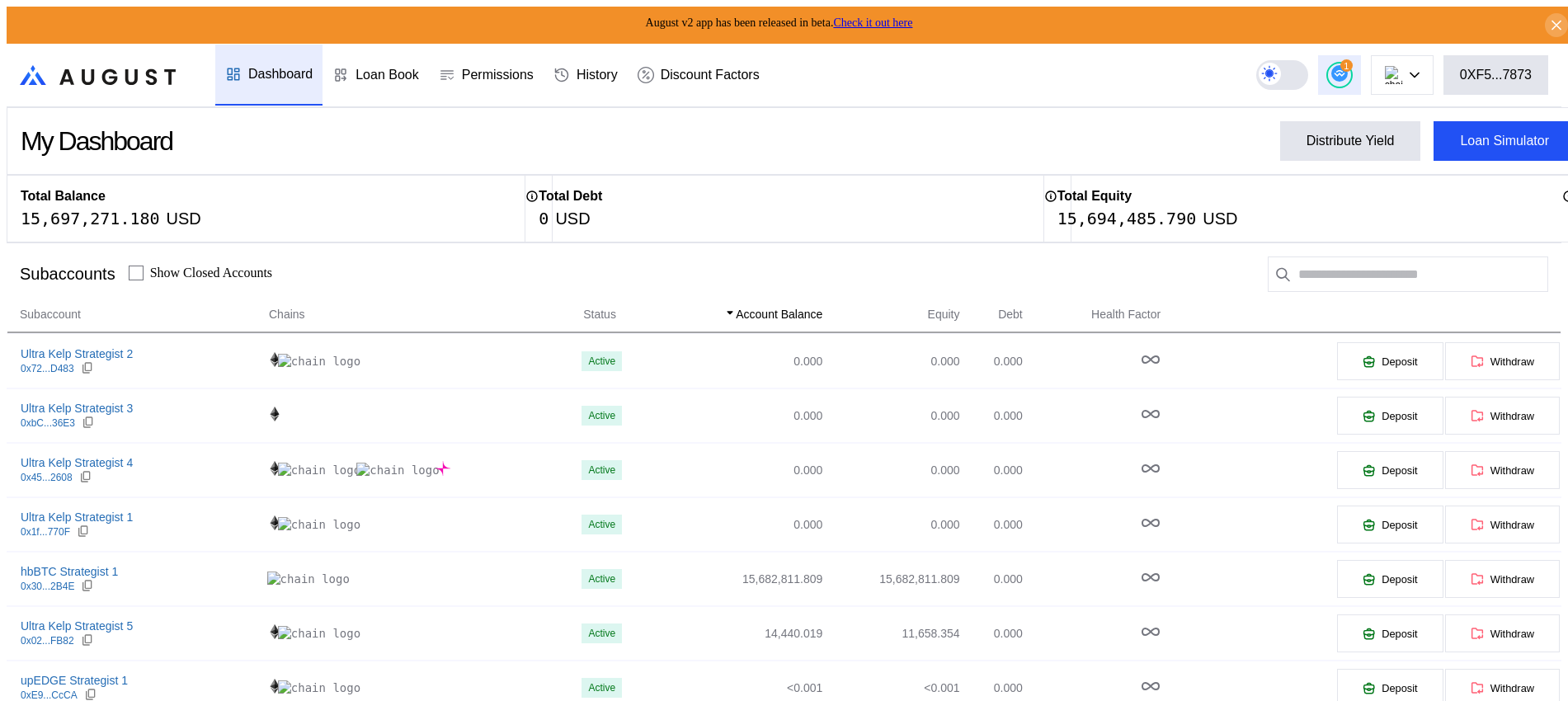
click at [1343, 69] on button "1" at bounding box center [1340, 75] width 43 height 39
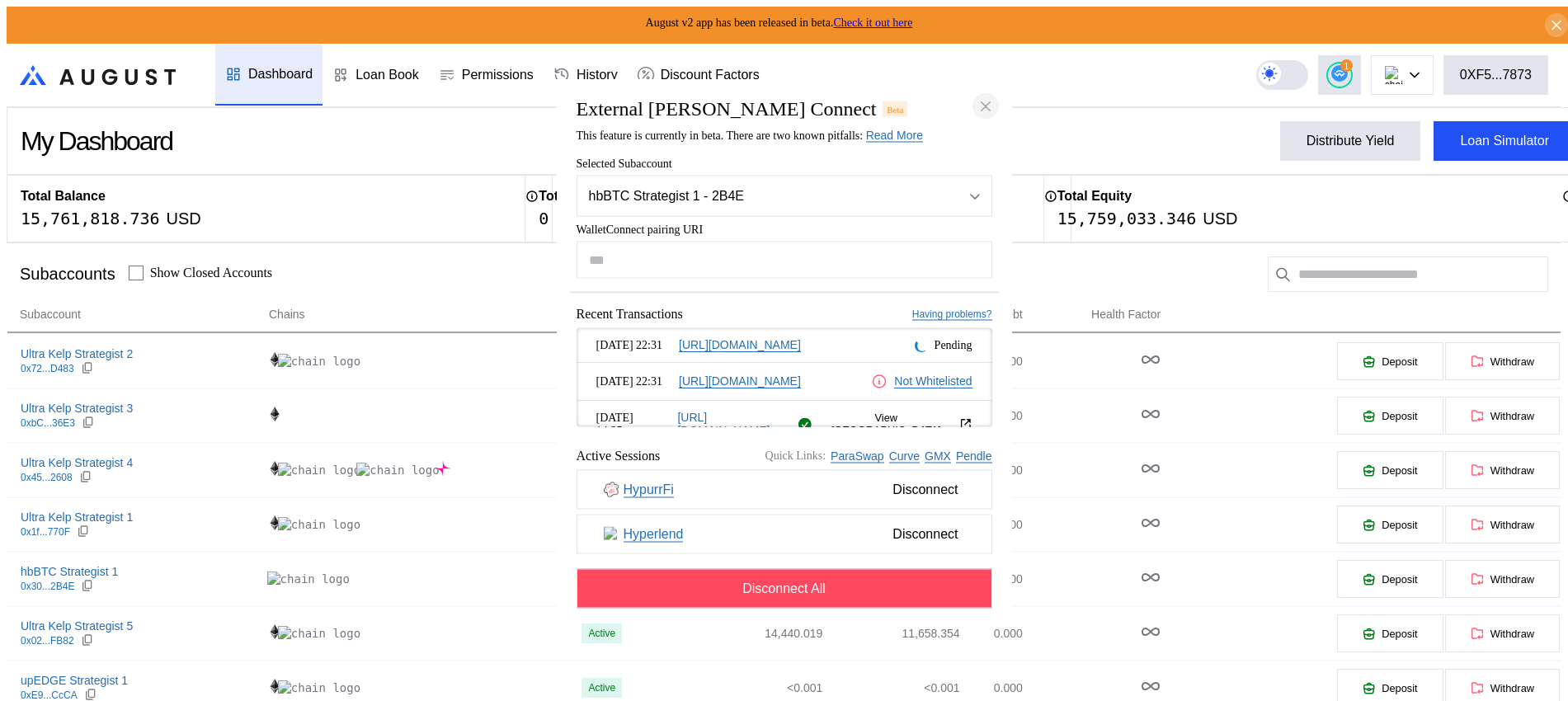
click at [992, 98] on icon "close modal" at bounding box center [986, 106] width 17 height 17
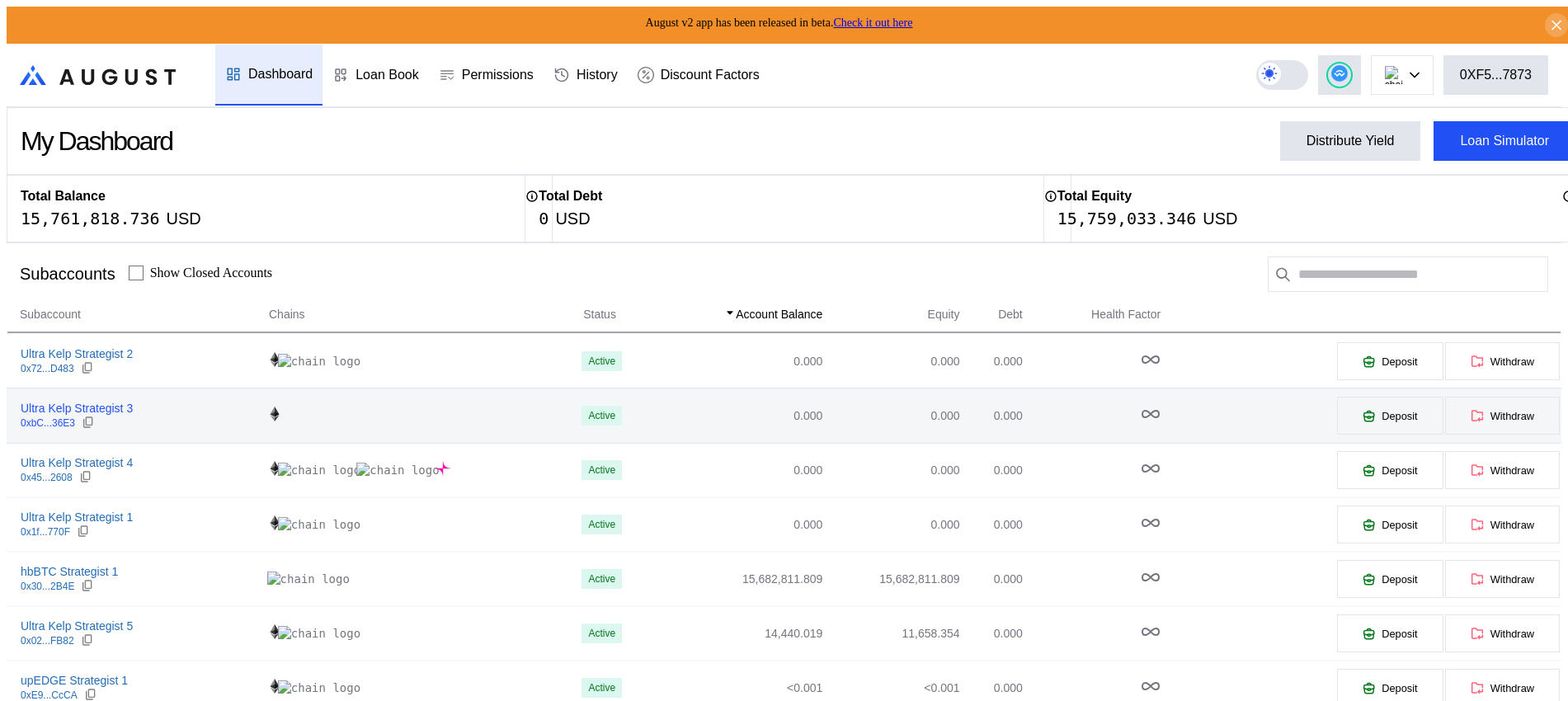
click at [70, 407] on div "Ultra Kelp Strategist 3" at bounding box center [77, 408] width 113 height 15
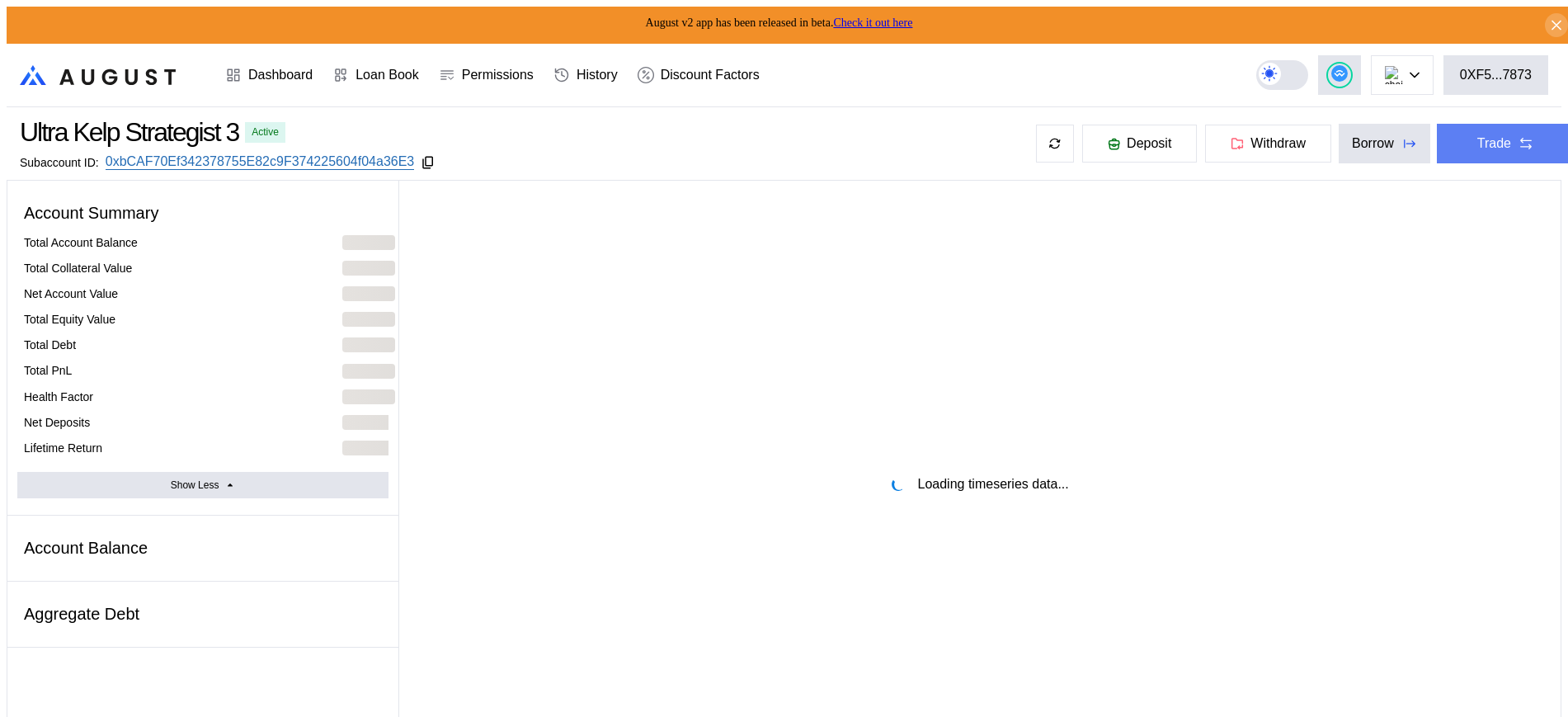
click at [1486, 154] on button "Trade" at bounding box center [1505, 144] width 138 height 39
drag, startPoint x: 1266, startPoint y: 129, endPoint x: 1377, endPoint y: 128, distance: 111.0
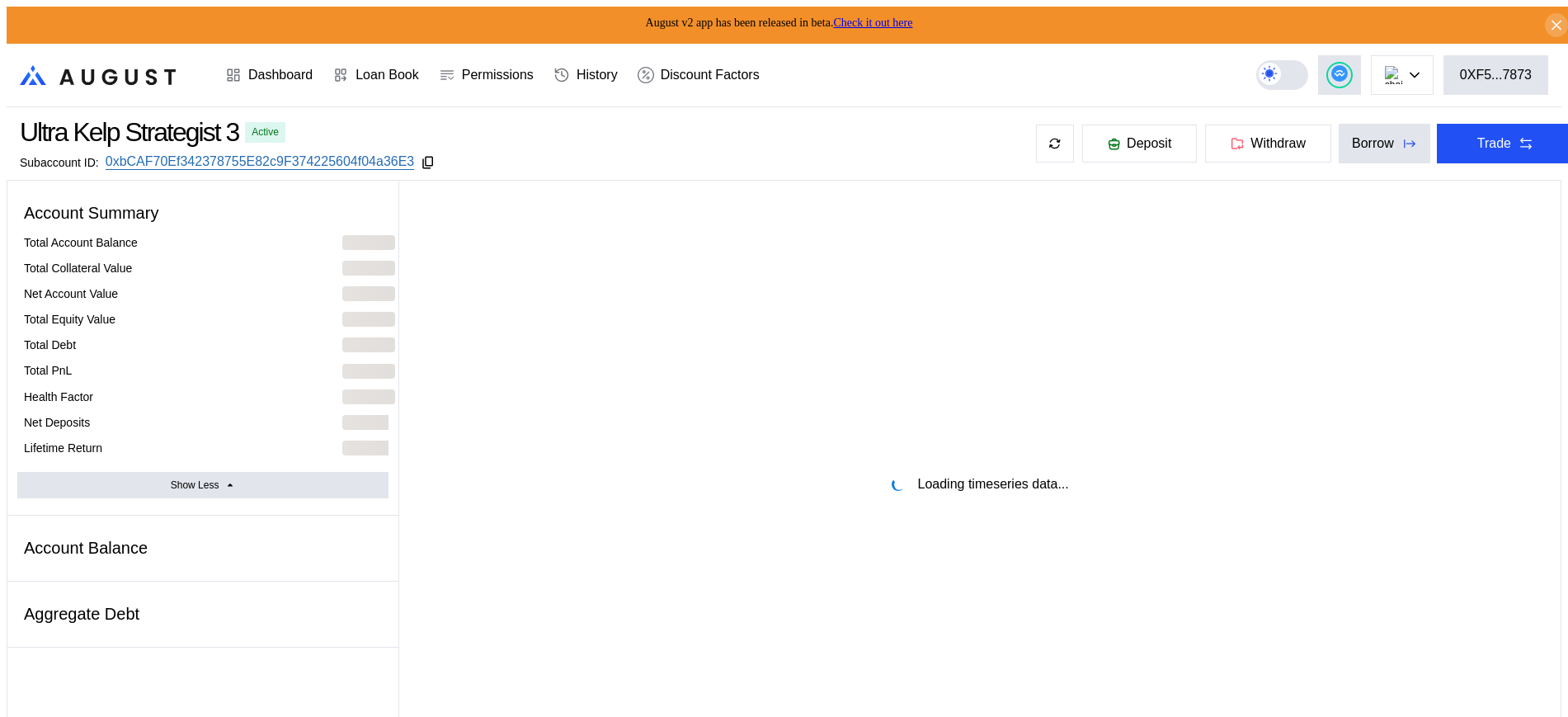
select select "*"
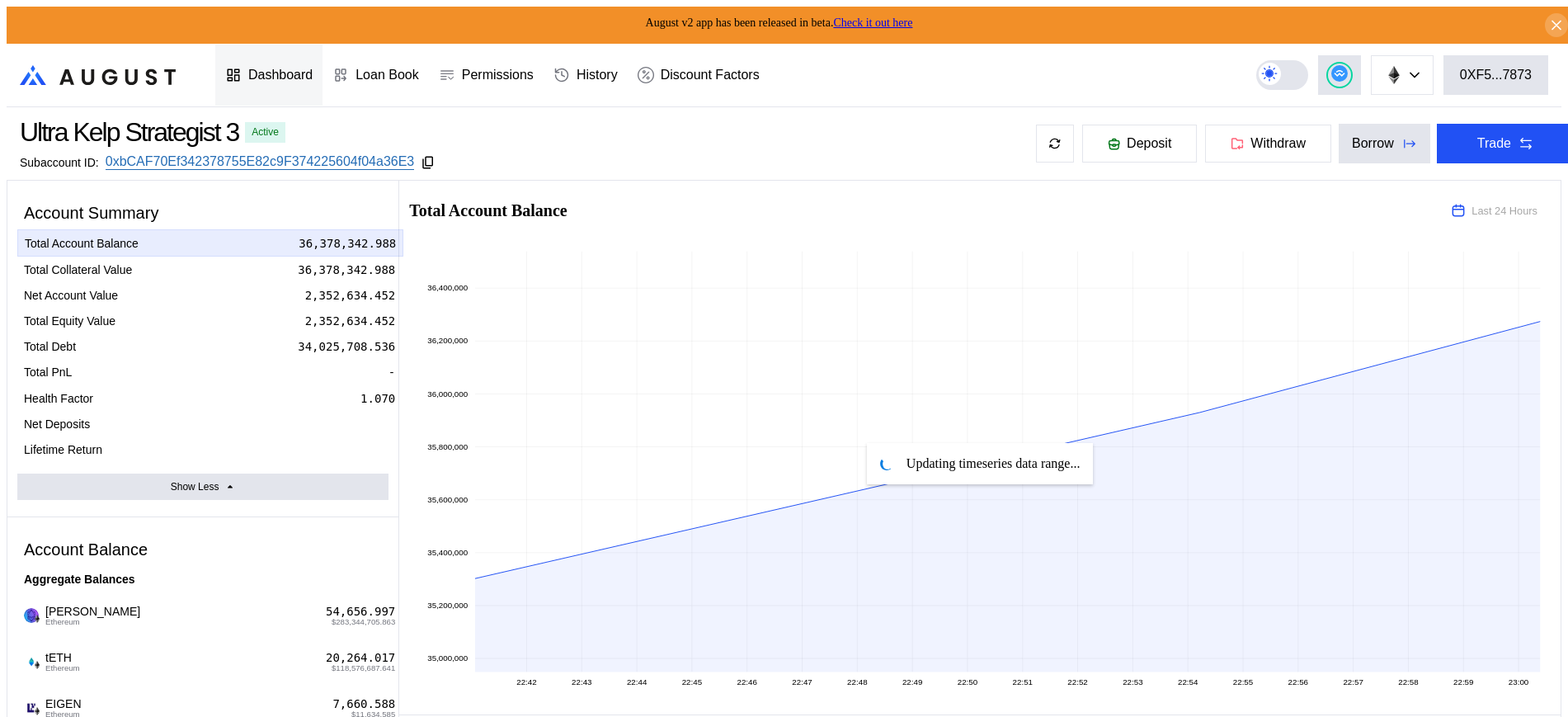
click at [275, 68] on div "Dashboard" at bounding box center [281, 75] width 65 height 15
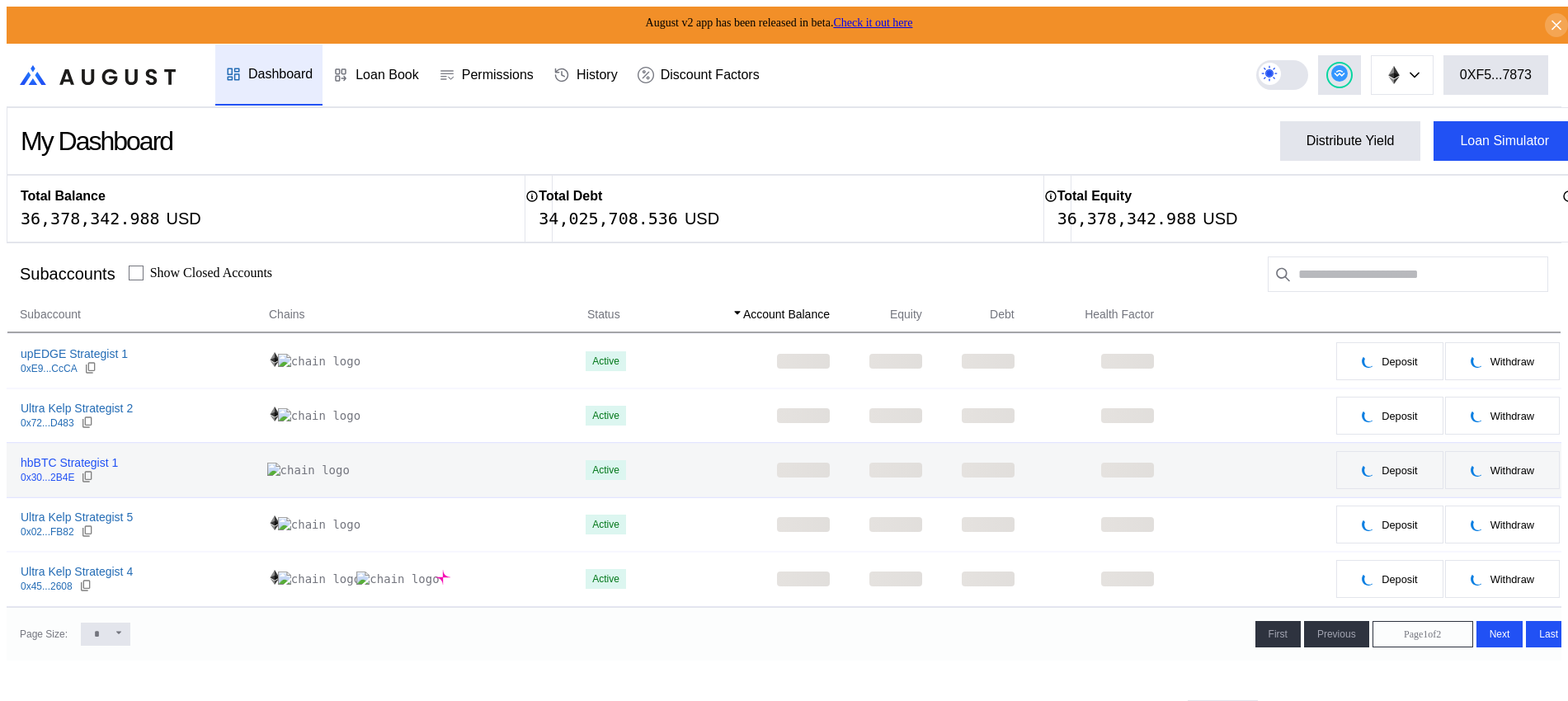
click at [92, 470] on div "0x30...2B4E" at bounding box center [69, 478] width 98 height 15
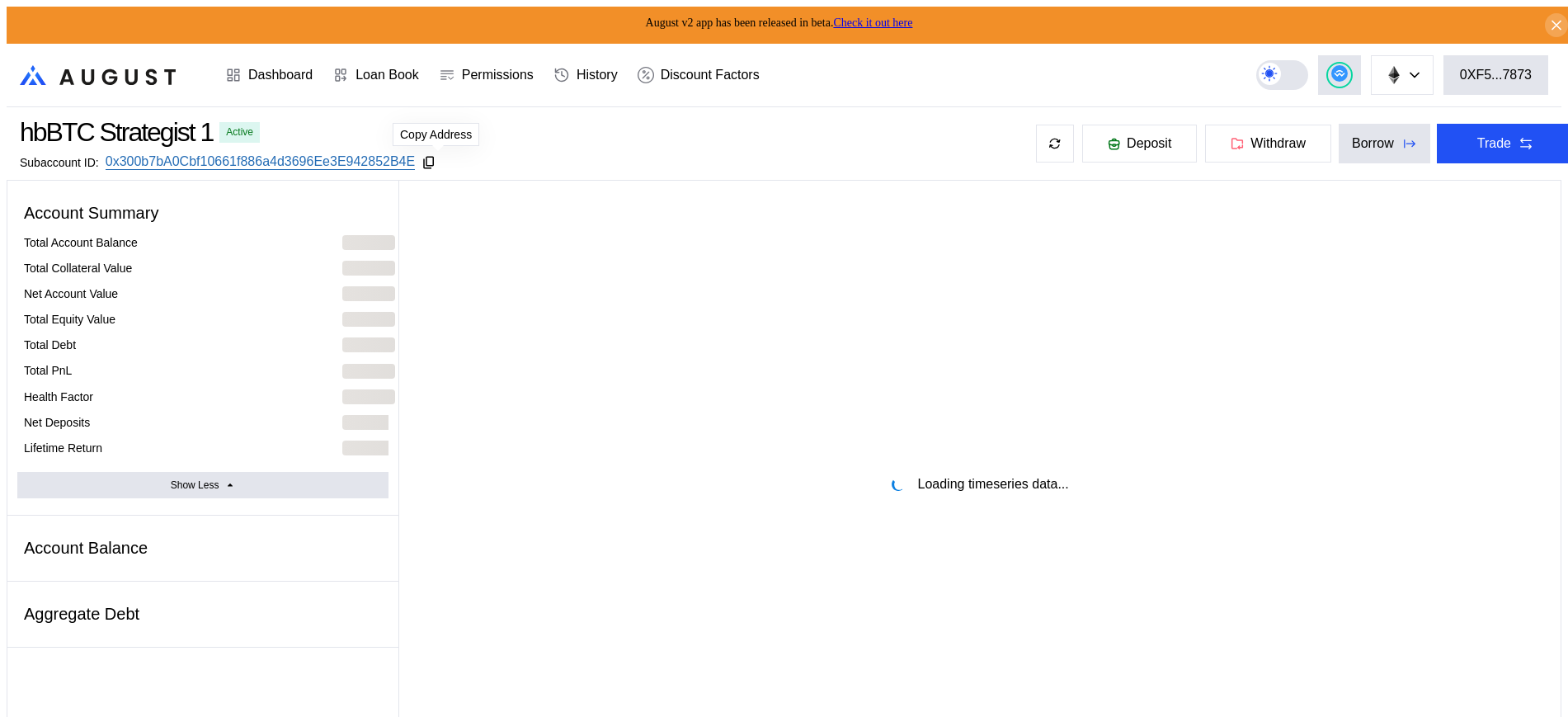
click at [436, 160] on icon at bounding box center [429, 162] width 15 height 15
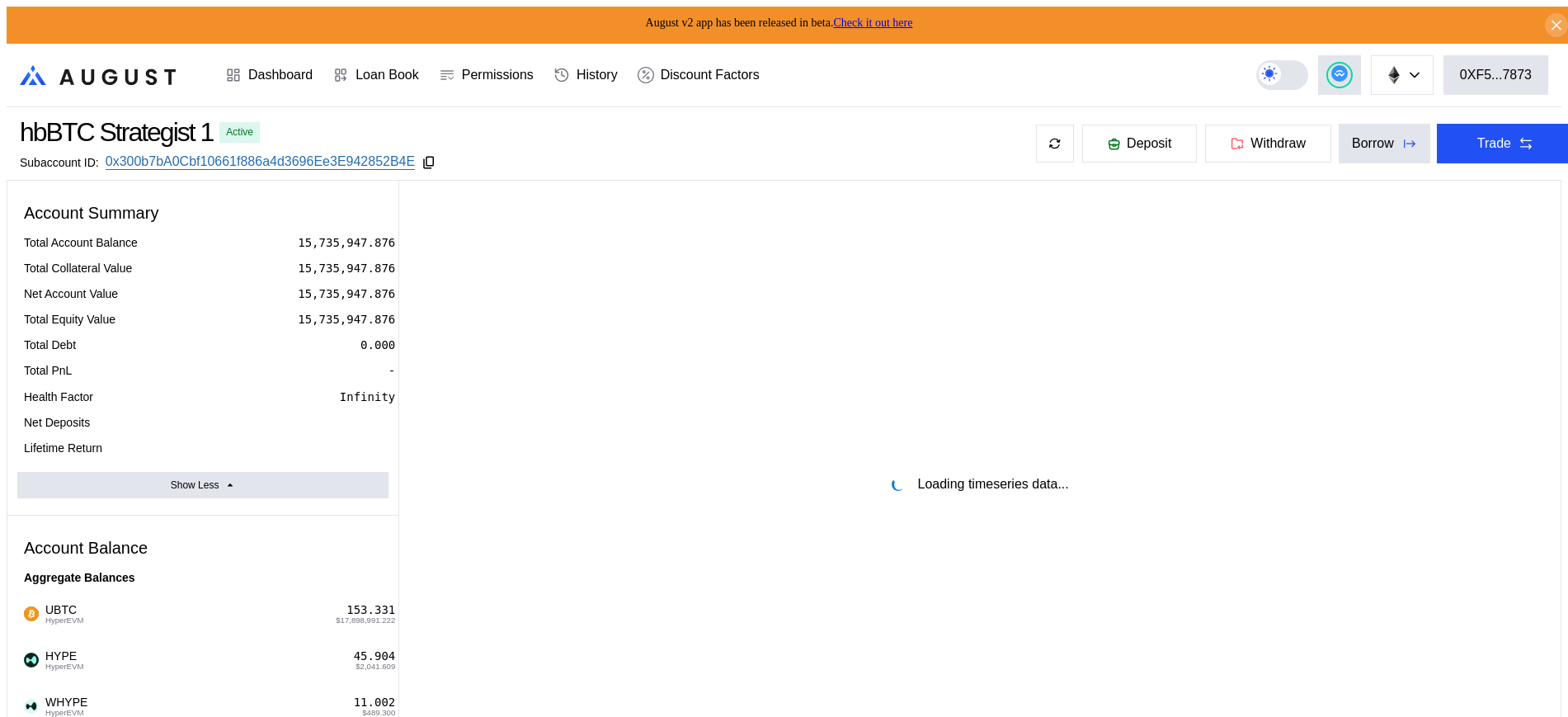
select select "*"
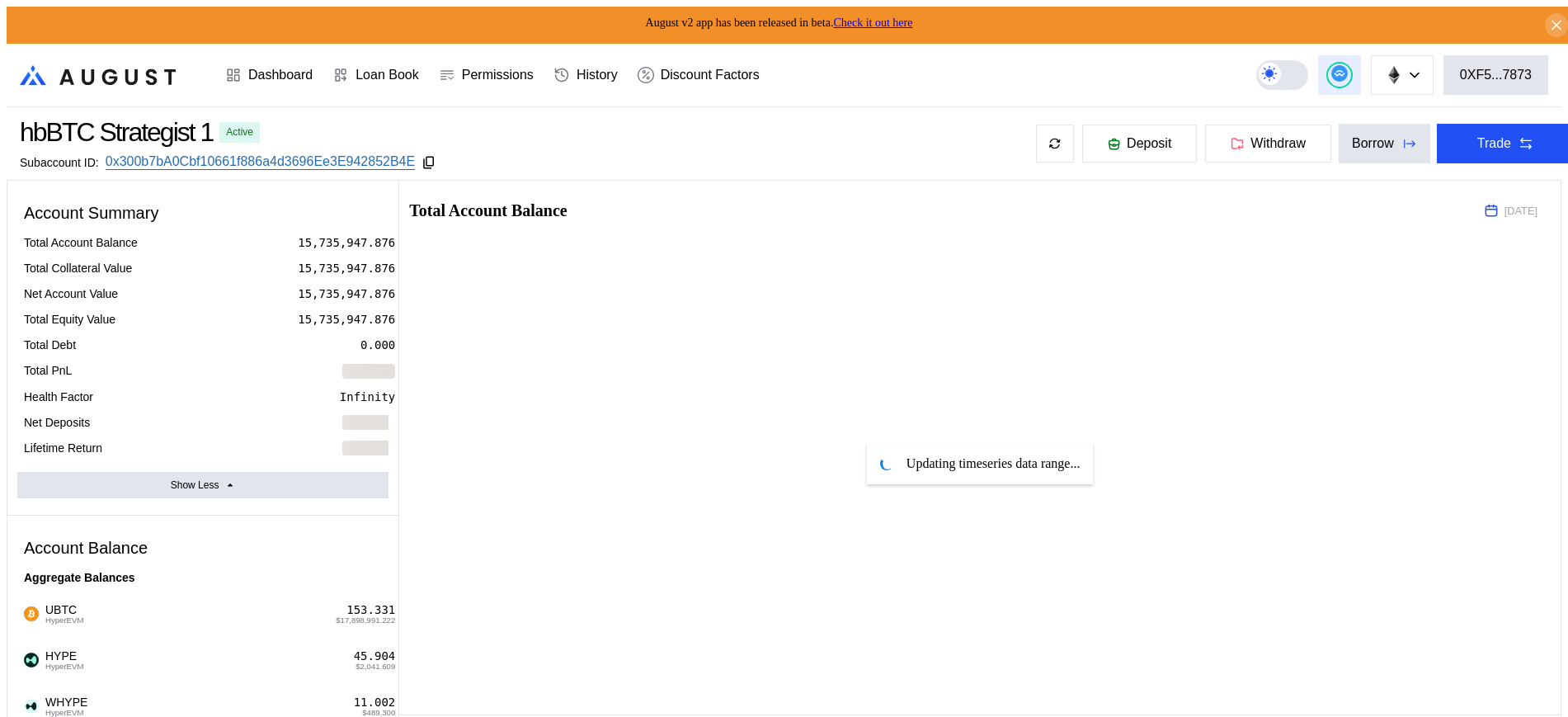
click at [1362, 68] on button at bounding box center [1340, 75] width 43 height 39
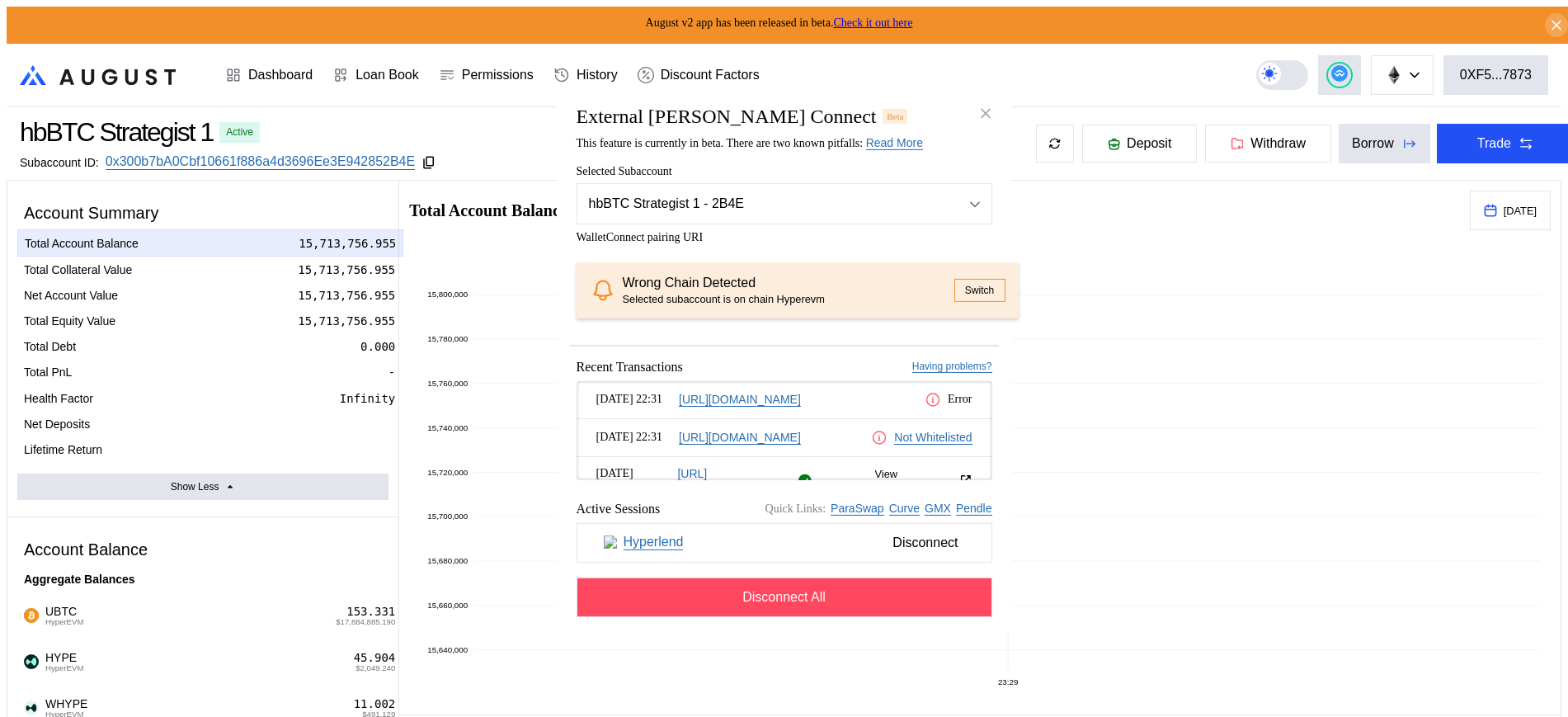
drag, startPoint x: 982, startPoint y: 96, endPoint x: 918, endPoint y: 98, distance: 64.0
click at [982, 105] on icon "close modal" at bounding box center [986, 114] width 17 height 17
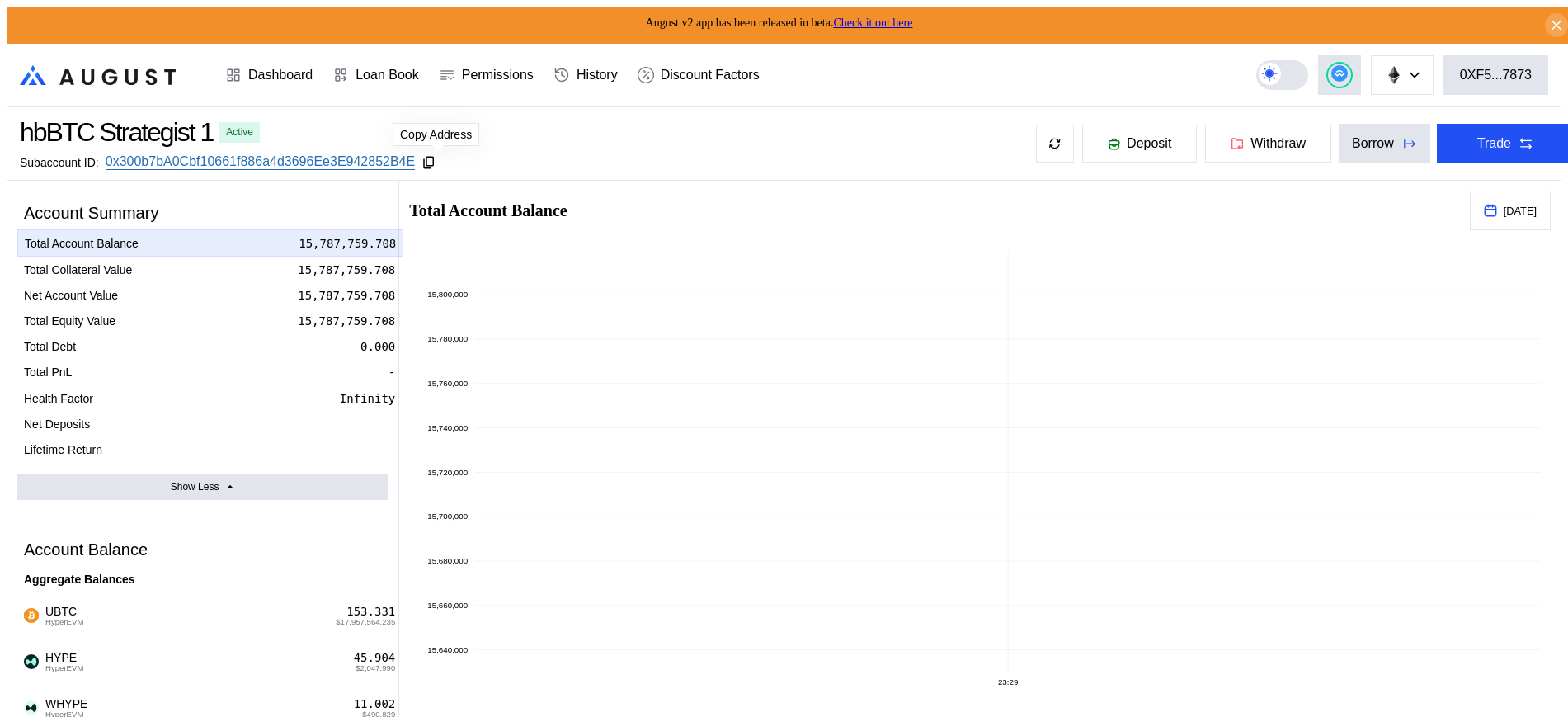
click at [446, 166] on div "Subaccount ID: 0x300b7bA0Cbf10661f886a4d3696Ee3E942852B4E" at bounding box center [249, 161] width 459 height 16
click at [1375, 55] on div "Avalanche Ethereum Arbitrum One Polygon Base BNB Smart Chain Scroll Linea OP Ma…" at bounding box center [1408, 75] width 305 height 39
click at [1359, 75] on button at bounding box center [1340, 75] width 43 height 39
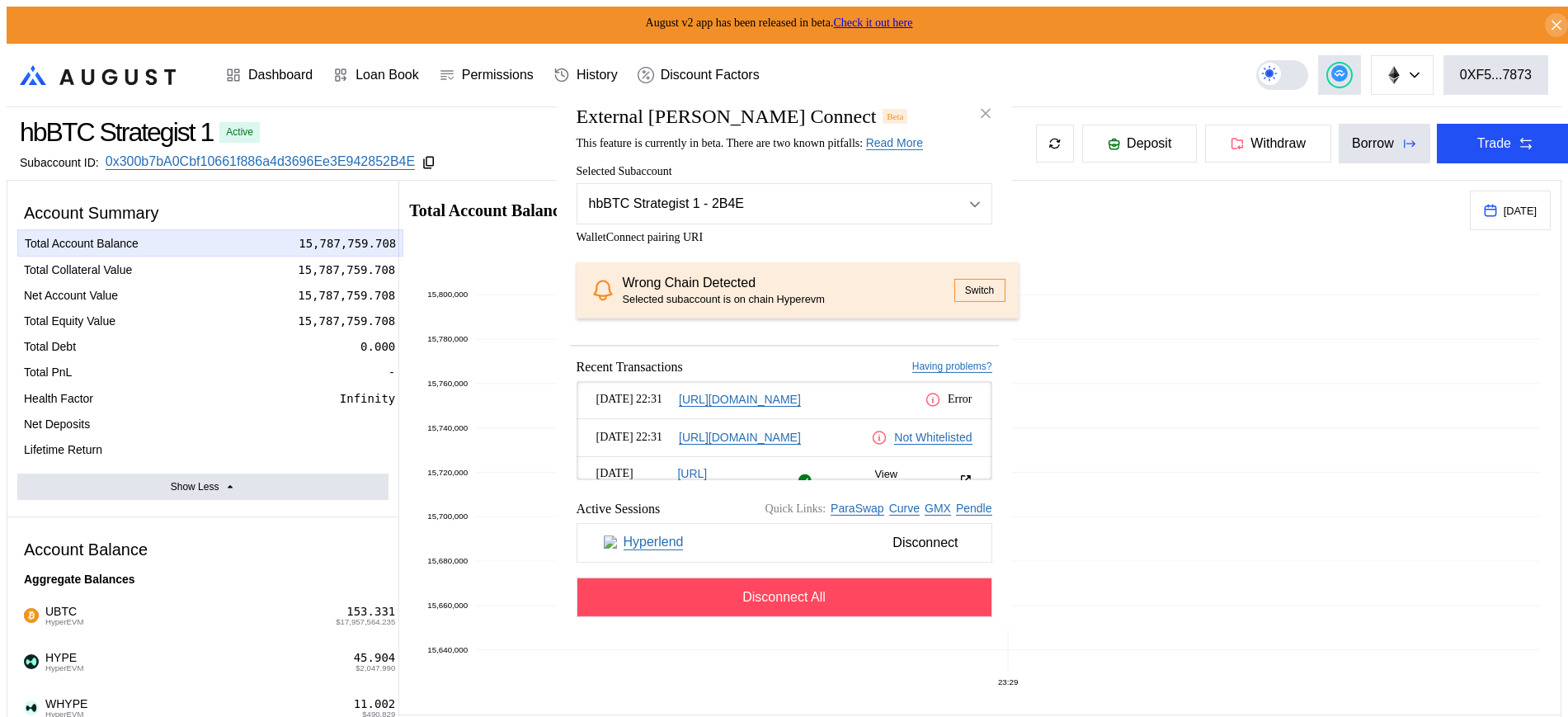
click at [972, 283] on button "Switch" at bounding box center [980, 290] width 52 height 23
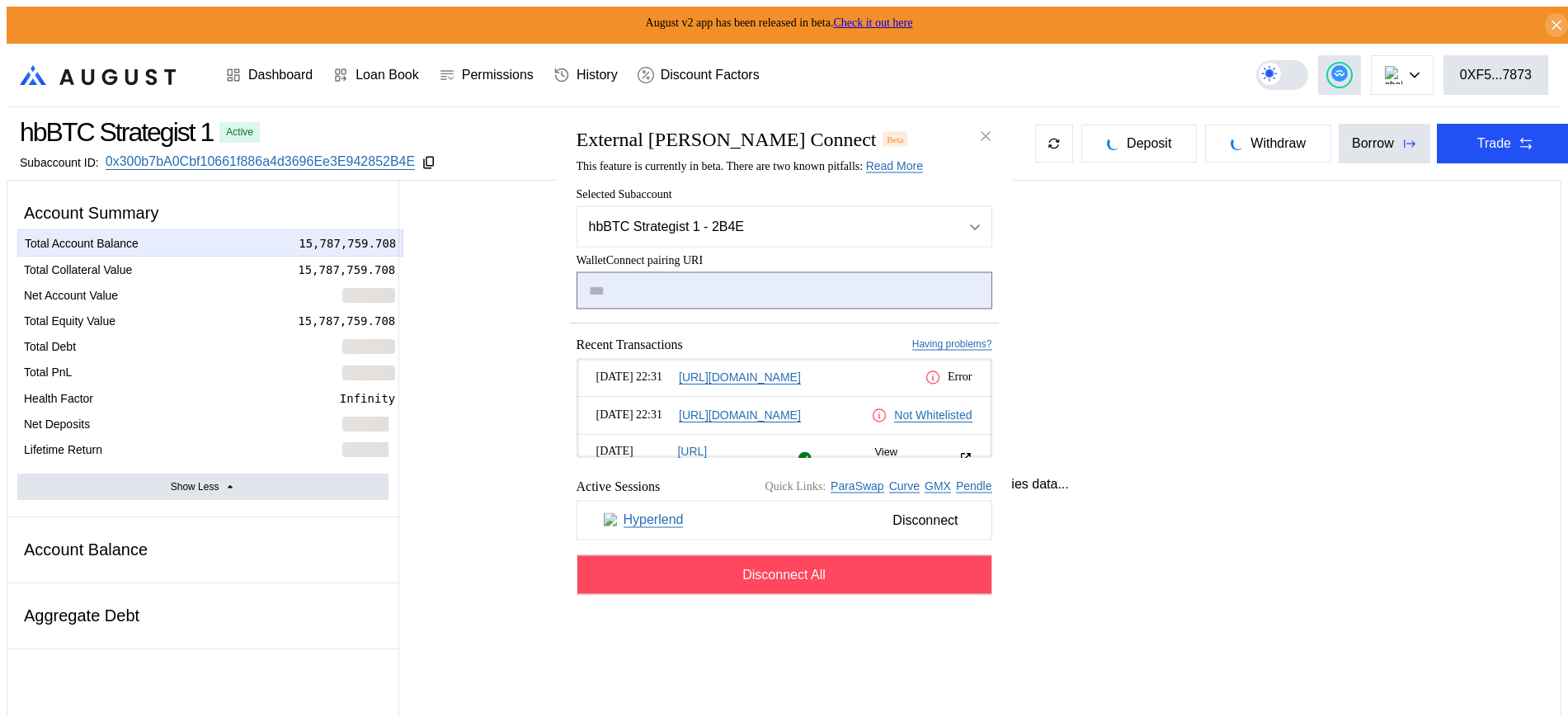
select select "*"
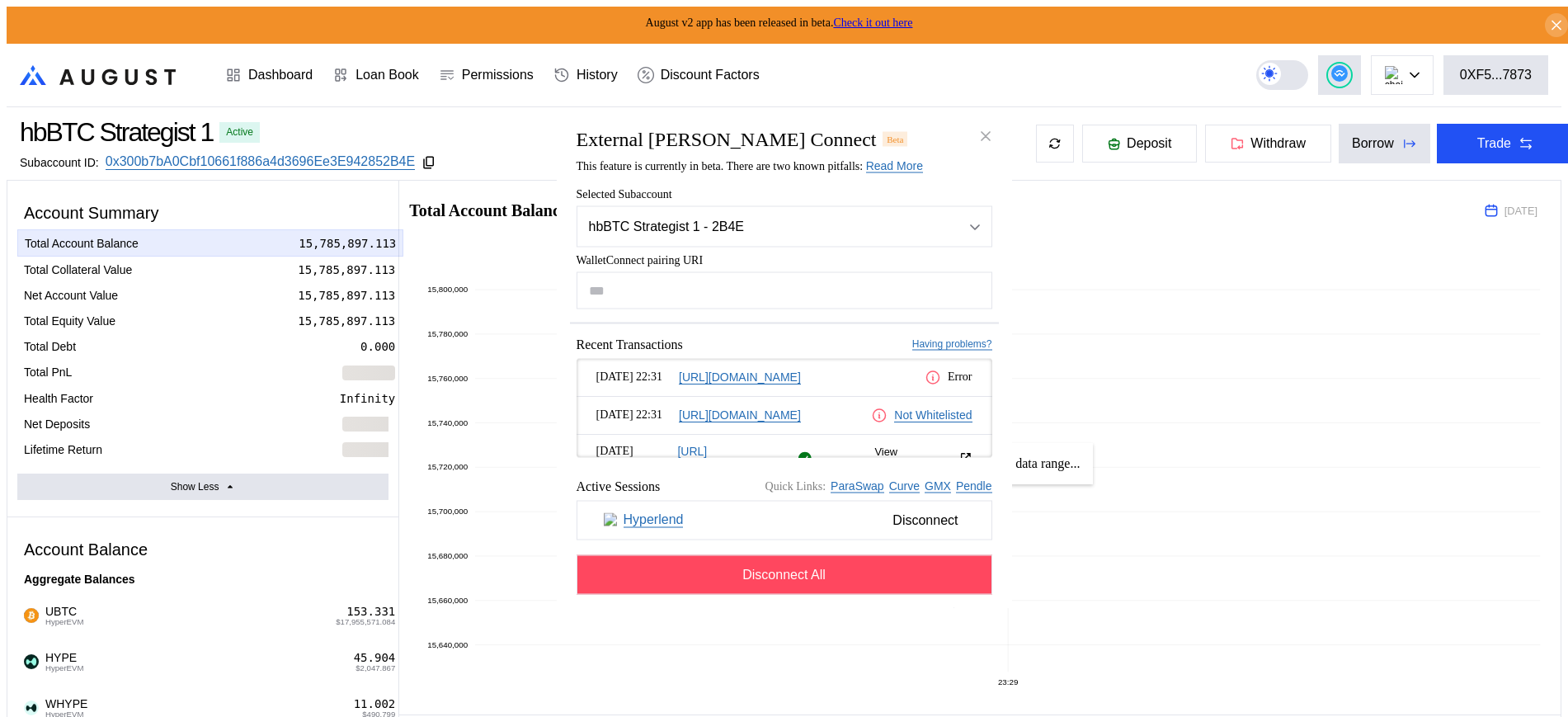
click at [986, 128] on icon "close modal" at bounding box center [986, 136] width 17 height 17
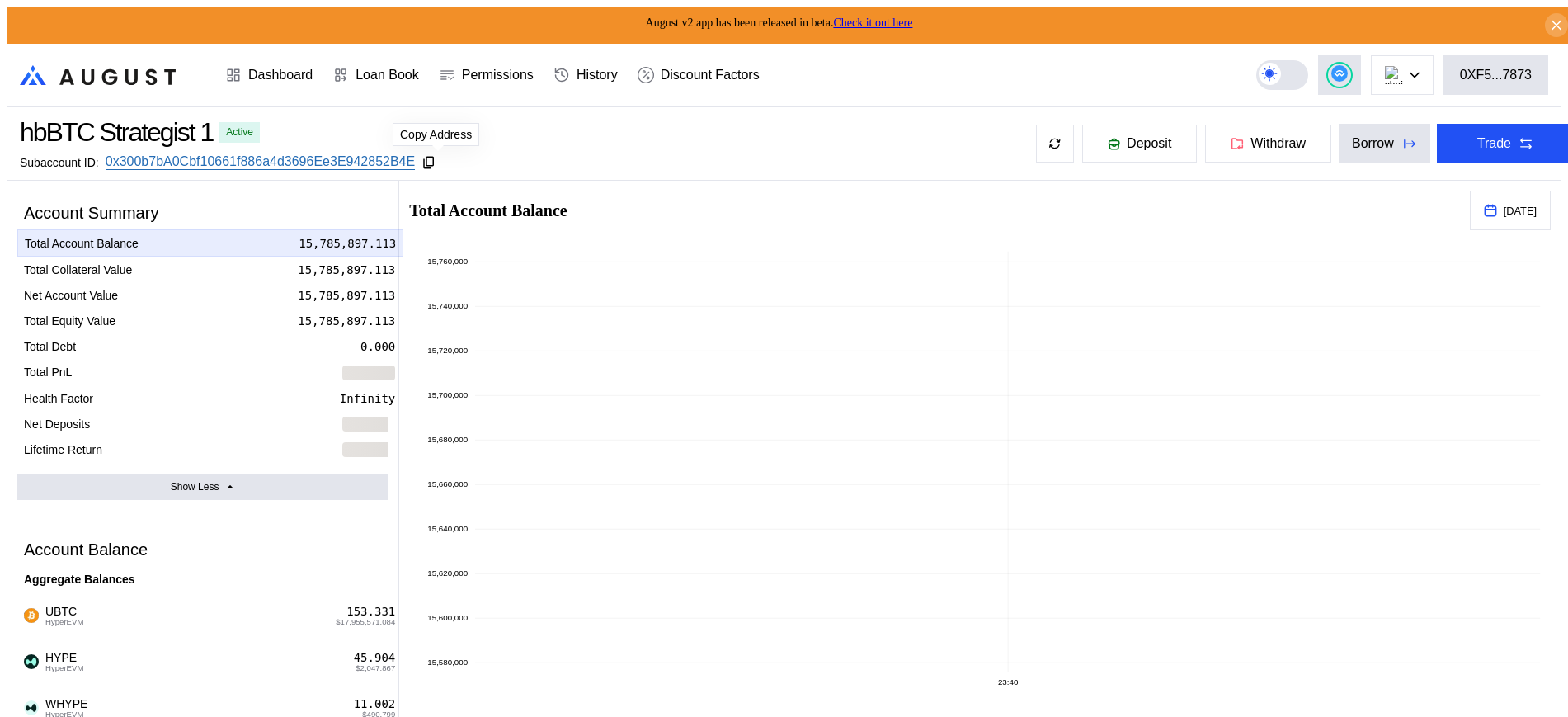
click at [436, 156] on icon at bounding box center [429, 162] width 15 height 15
